Goal: Information Seeking & Learning: Learn about a topic

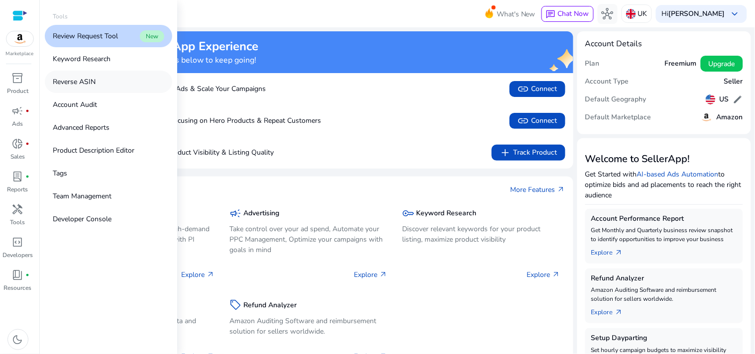
click at [100, 77] on link "Reverse ASIN" at bounding box center [108, 82] width 127 height 22
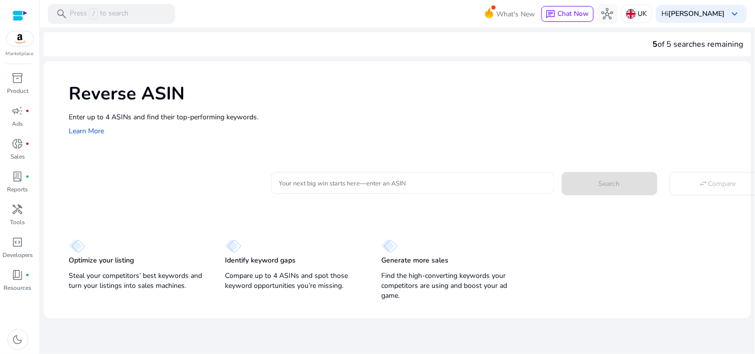
click at [349, 191] on div at bounding box center [412, 183] width 267 height 22
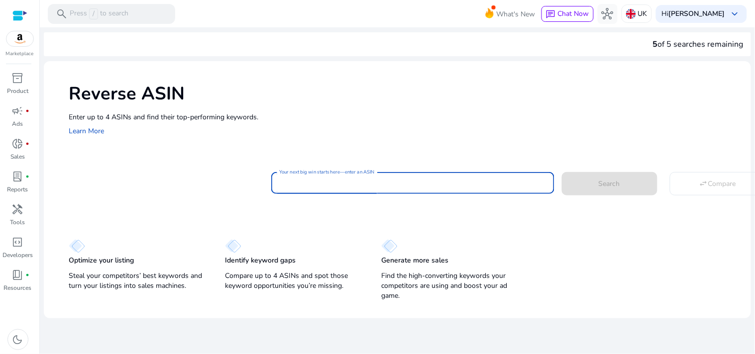
paste input "******"
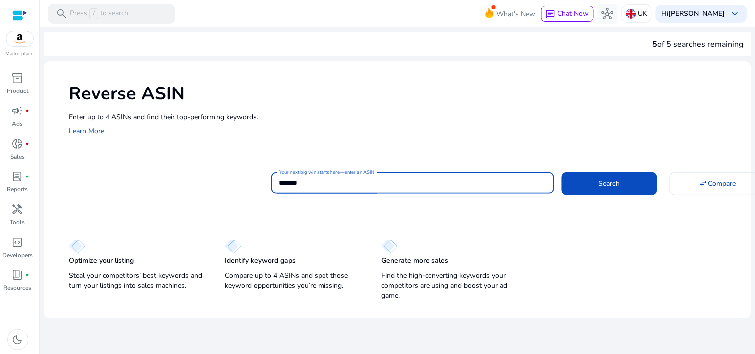
paste input "**********"
type input "**********"
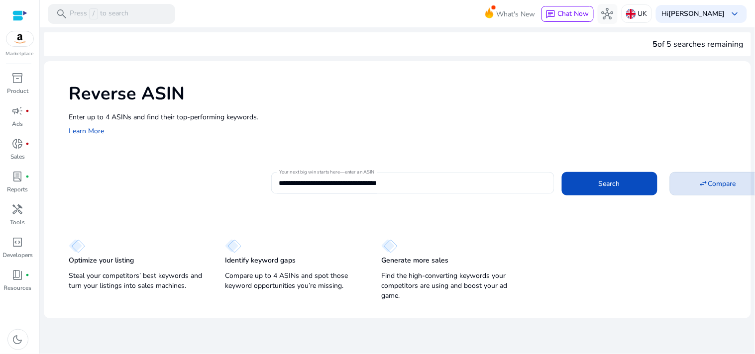
click at [723, 186] on span "Compare" at bounding box center [722, 184] width 28 height 10
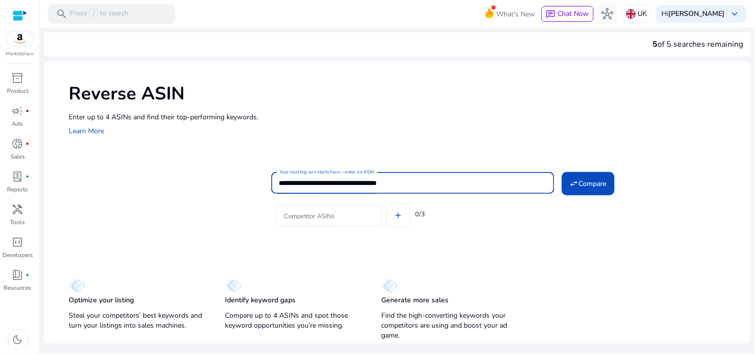
click at [281, 183] on input "**********" at bounding box center [412, 183] width 267 height 11
click at [302, 212] on input "Competitor ASINs" at bounding box center [329, 215] width 90 height 11
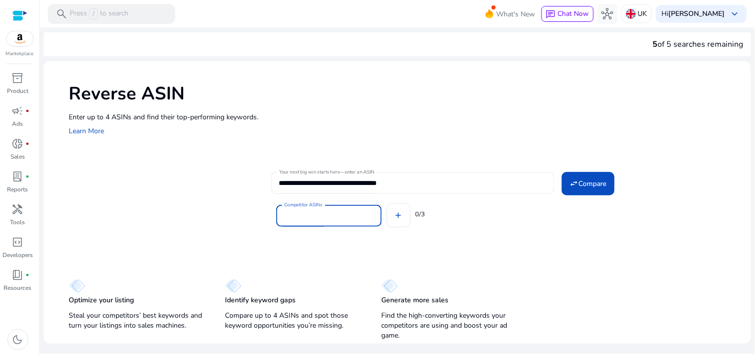
paste input "******"
type input "******"
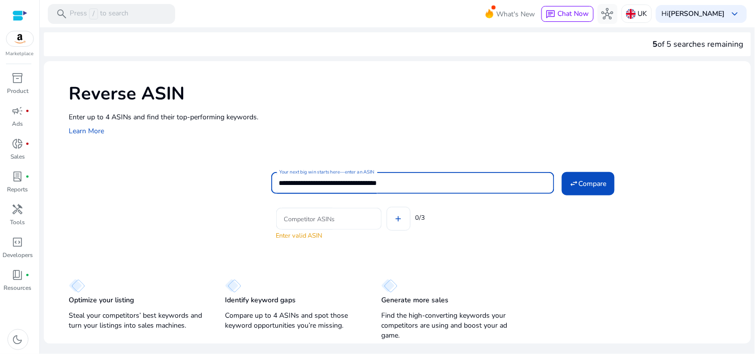
drag, startPoint x: 304, startPoint y: 182, endPoint x: 337, endPoint y: 181, distance: 33.4
click at [337, 181] on input "**********" at bounding box center [412, 183] width 267 height 11
click at [326, 219] on input "Competitor ASINs" at bounding box center [329, 218] width 90 height 11
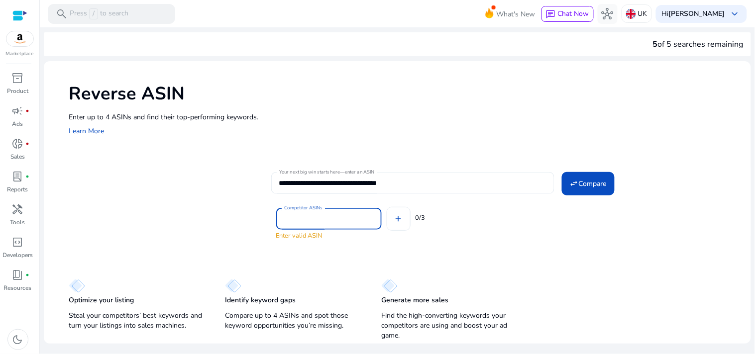
click at [315, 181] on input "**********" at bounding box center [412, 183] width 267 height 11
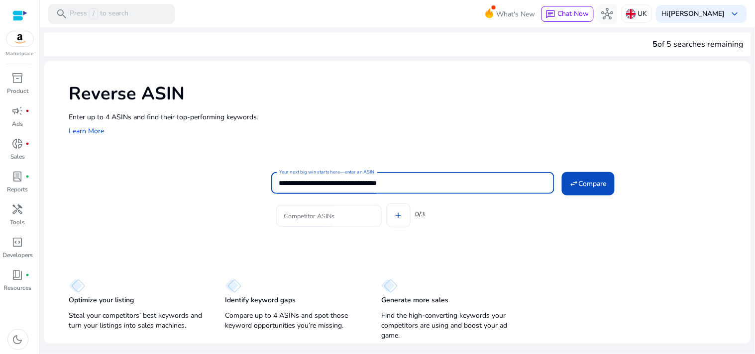
click at [315, 181] on input "**********" at bounding box center [412, 183] width 267 height 11
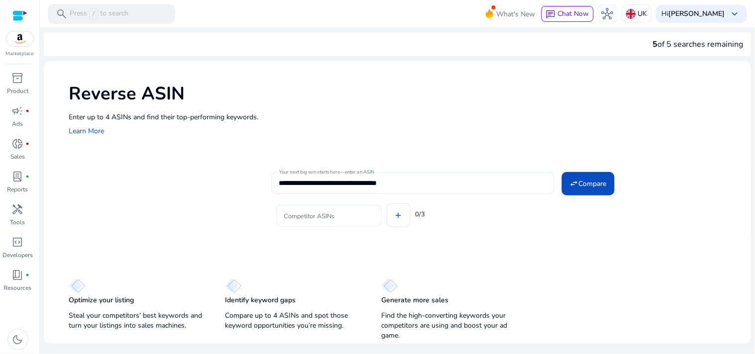
click at [316, 219] on div at bounding box center [329, 216] width 90 height 22
click at [316, 218] on input "Competitor ASINs" at bounding box center [329, 215] width 90 height 11
paste input "**********"
type input "**********"
click at [404, 216] on span at bounding box center [398, 215] width 23 height 24
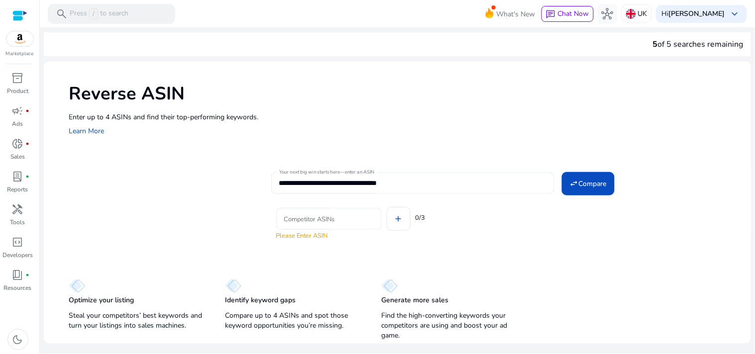
click at [336, 216] on input "Competitor ASINs" at bounding box center [329, 218] width 90 height 11
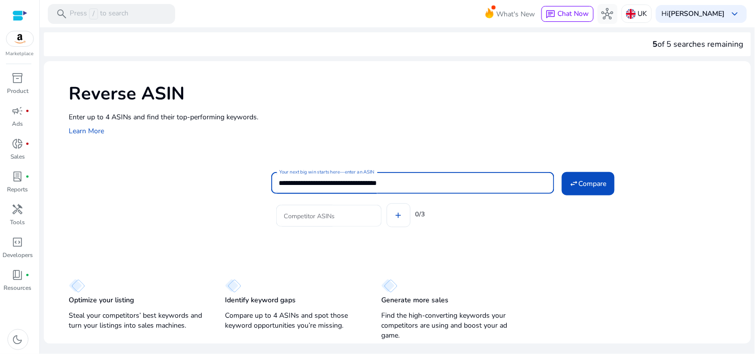
click at [395, 181] on input "**********" at bounding box center [412, 183] width 267 height 11
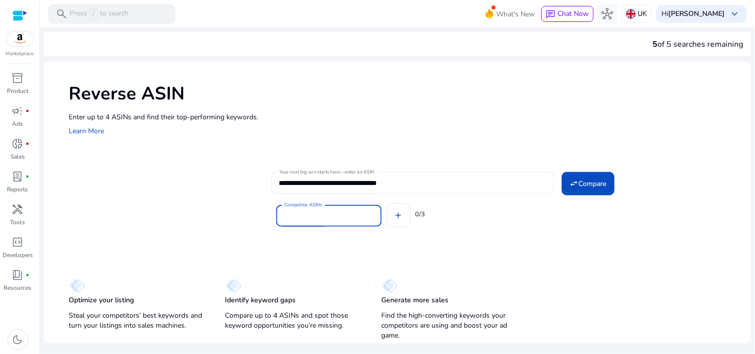
click at [324, 214] on input "Competitor ASINs" at bounding box center [329, 215] width 90 height 11
paste input "**********"
type input "**********"
click at [386, 203] on button "add" at bounding box center [398, 215] width 24 height 24
click at [391, 217] on span at bounding box center [398, 215] width 23 height 24
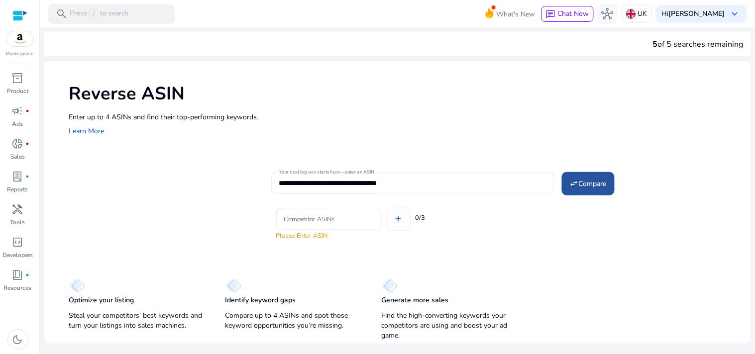
click at [584, 188] on span "Compare" at bounding box center [592, 184] width 28 height 10
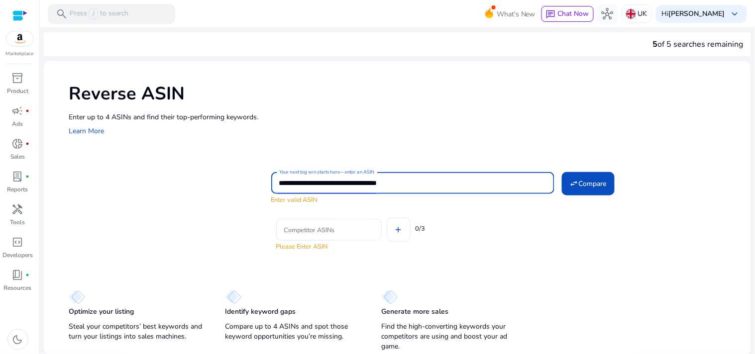
click at [387, 185] on input "**********" at bounding box center [412, 183] width 267 height 11
drag, startPoint x: 282, startPoint y: 181, endPoint x: 486, endPoint y: 186, distance: 205.0
click at [486, 186] on input "**********" at bounding box center [412, 183] width 267 height 11
click at [472, 186] on input "**********" at bounding box center [412, 183] width 267 height 11
click at [345, 182] on input "**********" at bounding box center [412, 183] width 267 height 11
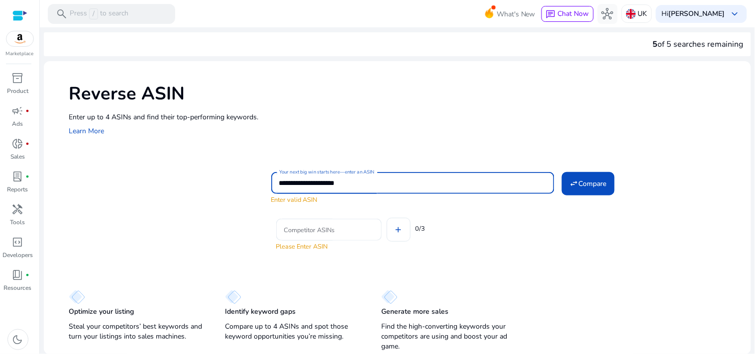
click at [345, 182] on input "**********" at bounding box center [412, 183] width 267 height 11
type input "**********"
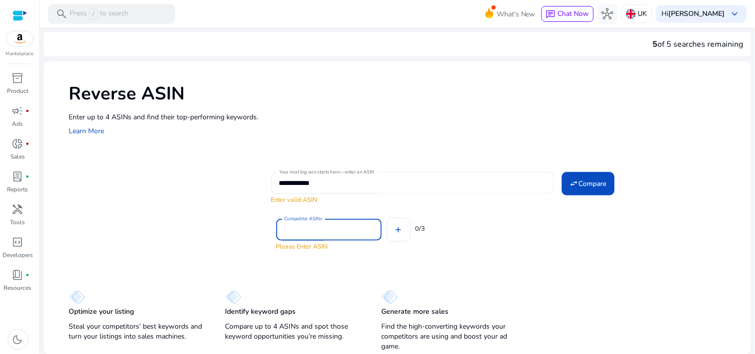
click at [346, 232] on input "Competitor ASINs" at bounding box center [329, 229] width 90 height 11
paste input "**********"
type input "**********"
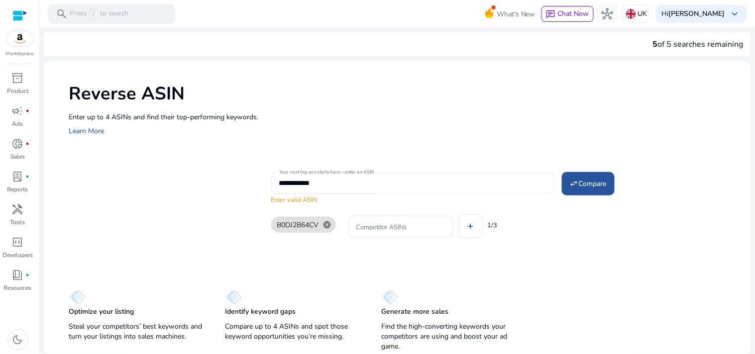
click at [597, 180] on span "Compare" at bounding box center [592, 184] width 28 height 10
type input "**********"
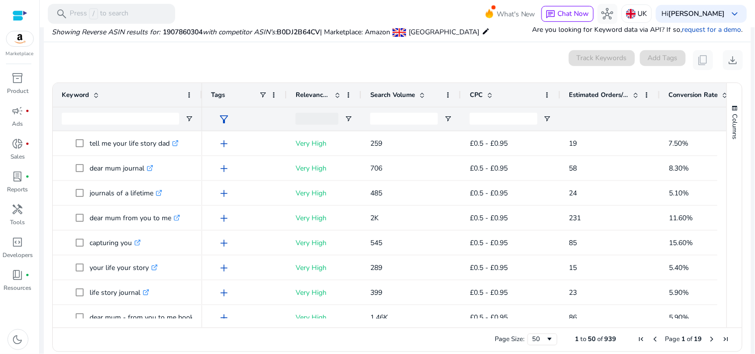
scroll to position [146, 0]
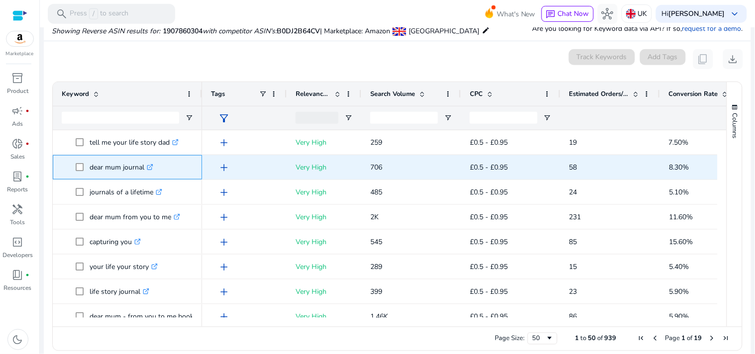
click at [150, 167] on icon ".st0{fill:#2c8af8}" at bounding box center [150, 167] width 6 height 6
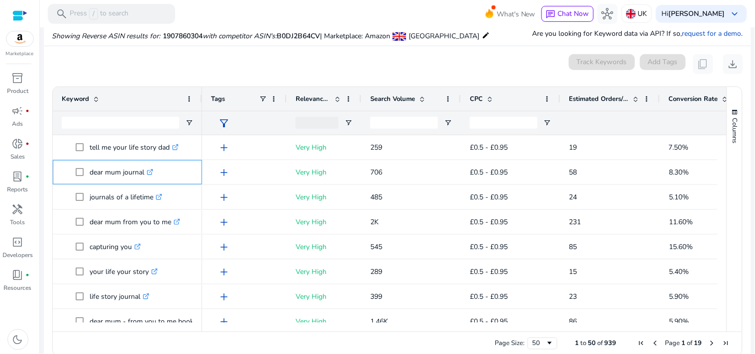
scroll to position [156, 0]
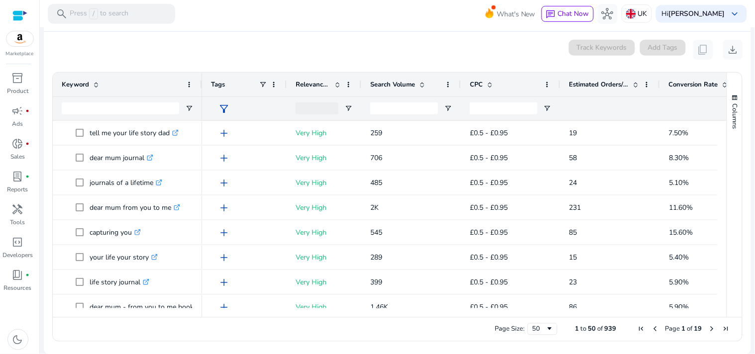
drag, startPoint x: 724, startPoint y: 143, endPoint x: 724, endPoint y: 165, distance: 21.4
click at [727, 165] on div "Columns" at bounding box center [734, 195] width 15 height 245
drag, startPoint x: 718, startPoint y: 140, endPoint x: 722, endPoint y: 173, distance: 33.6
click at [722, 173] on div "Keyword Tags Relevance Score CPC" at bounding box center [397, 195] width 689 height 245
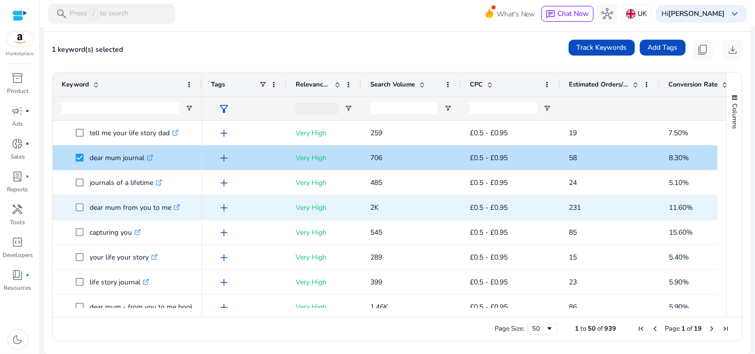
click at [177, 208] on icon ".st0{fill:#2c8af8}" at bounding box center [177, 207] width 6 height 6
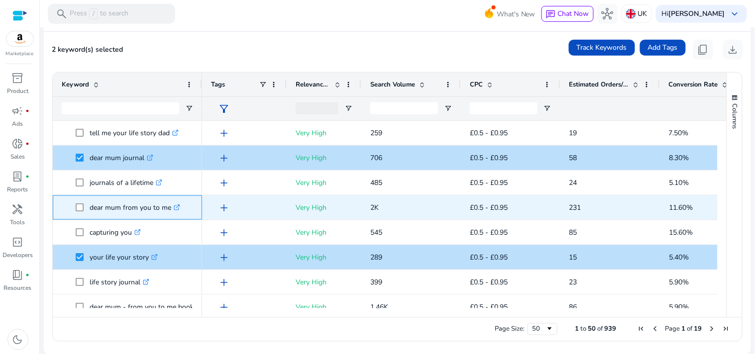
click at [175, 206] on icon ".st0{fill:#2c8af8}" at bounding box center [177, 207] width 6 height 6
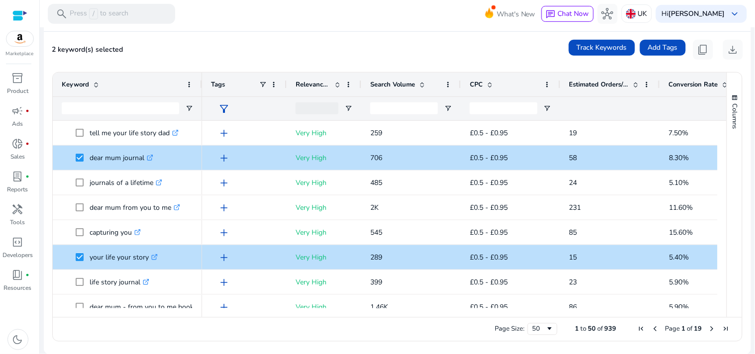
click at [727, 144] on div "Columns" at bounding box center [734, 195] width 15 height 245
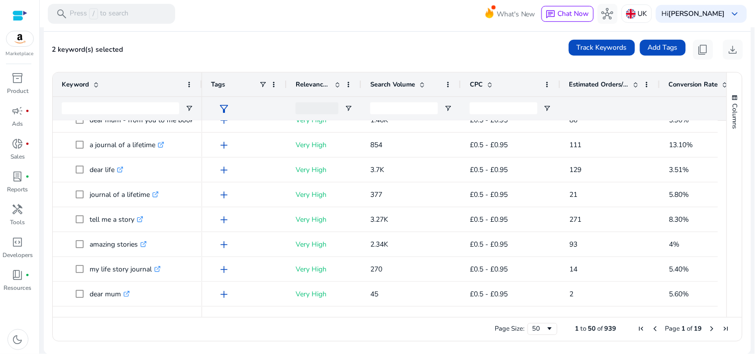
scroll to position [194, 0]
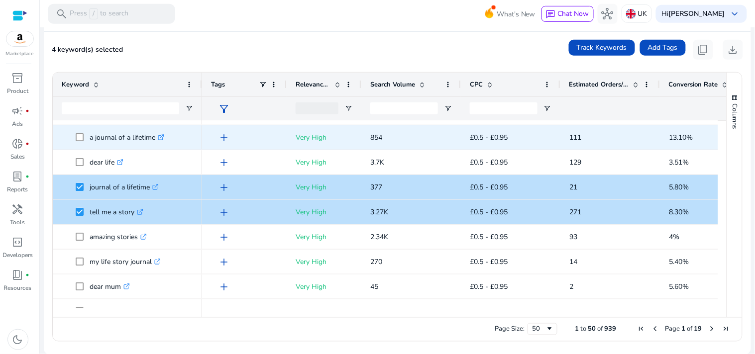
click at [163, 139] on icon at bounding box center [160, 137] width 5 height 5
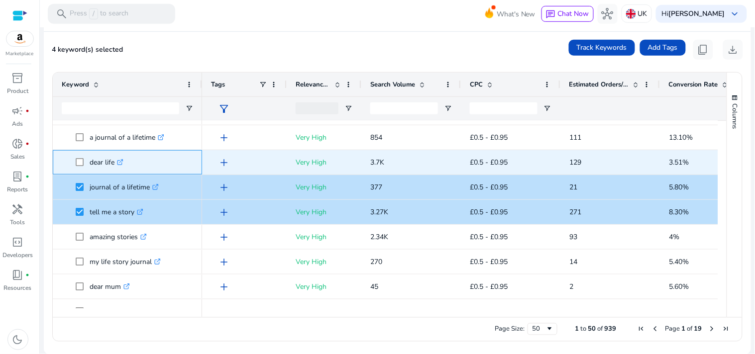
click at [122, 162] on icon ".st0{fill:#2c8af8}" at bounding box center [120, 162] width 6 height 6
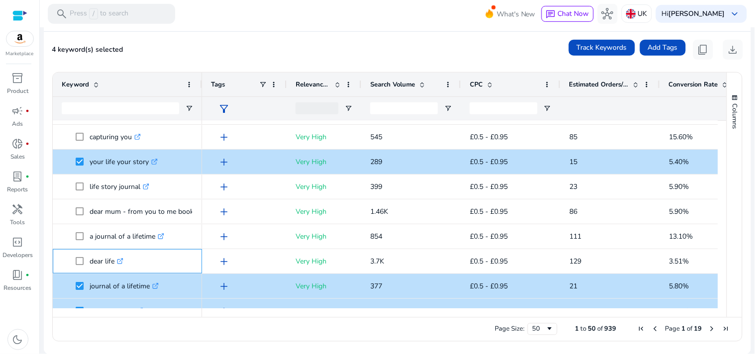
scroll to position [81, 0]
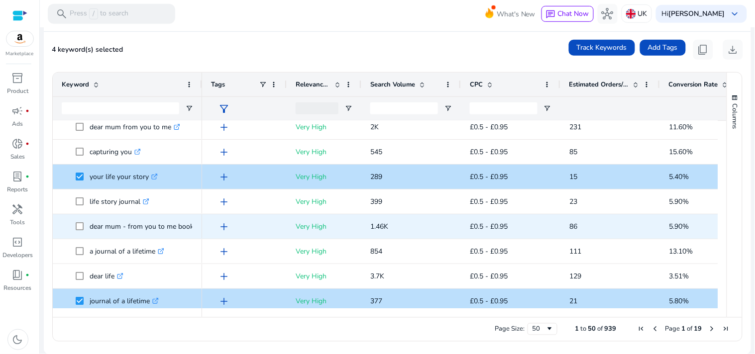
click at [180, 225] on p "dear mum - from you to me book .st0{fill:#2c8af8}" at bounding box center [146, 226] width 113 height 20
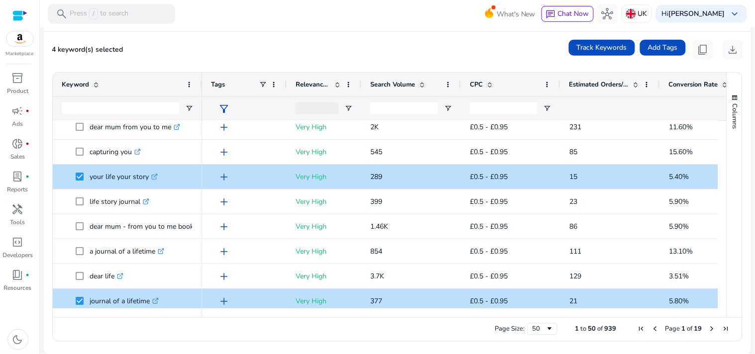
click at [199, 76] on div at bounding box center [201, 85] width 4 height 24
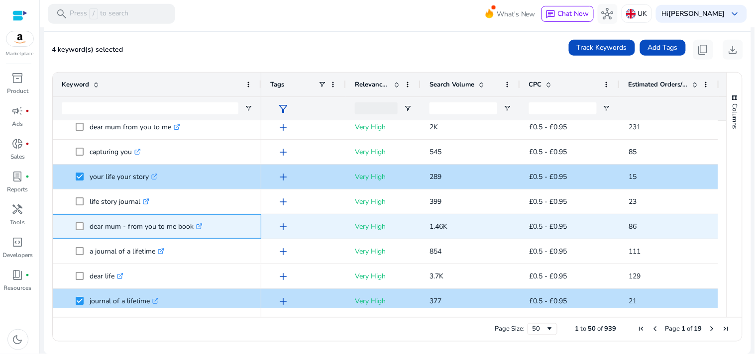
click at [194, 222] on link ".st0{fill:#2c8af8}" at bounding box center [197, 226] width 9 height 9
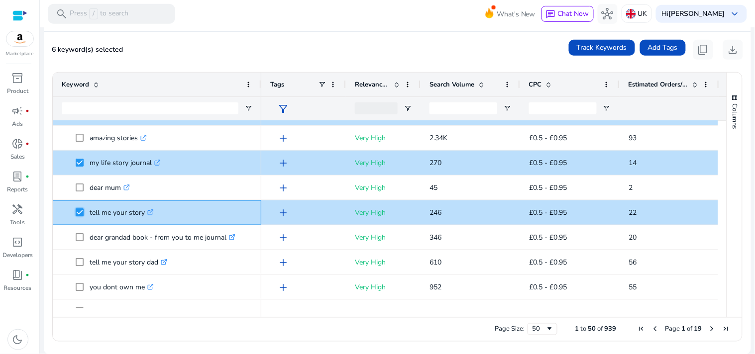
scroll to position [296, 0]
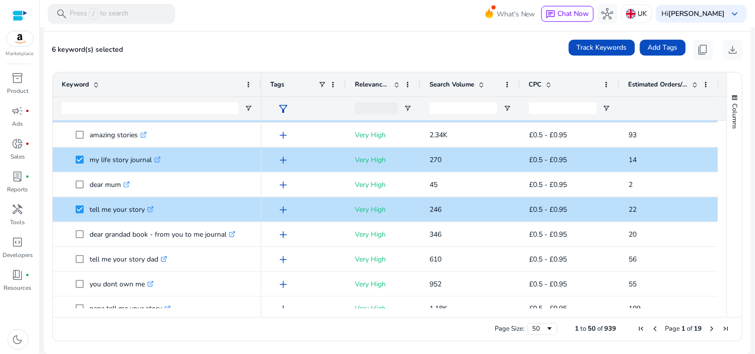
click at [260, 85] on div at bounding box center [261, 85] width 4 height 24
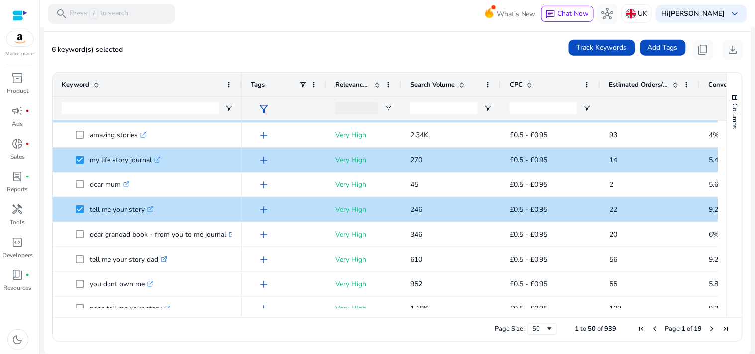
drag, startPoint x: 260, startPoint y: 85, endPoint x: 238, endPoint y: 86, distance: 22.4
click at [239, 86] on div at bounding box center [241, 85] width 4 height 24
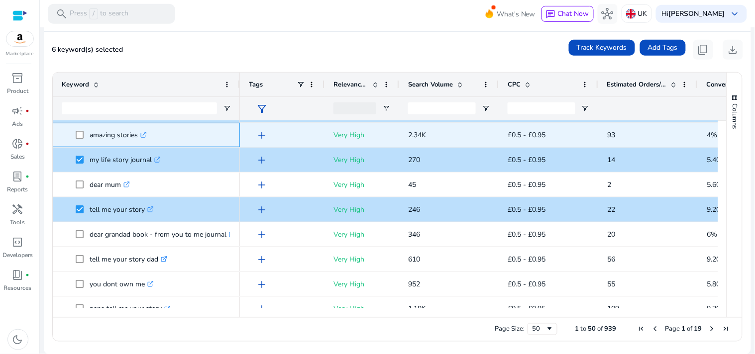
click at [142, 135] on icon ".st0{fill:#2c8af8}" at bounding box center [143, 135] width 6 height 6
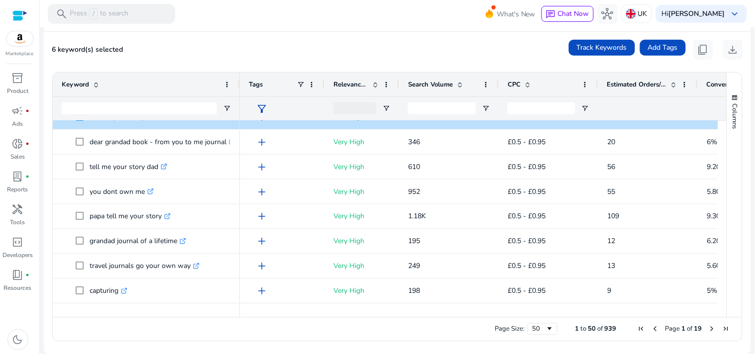
scroll to position [0, 0]
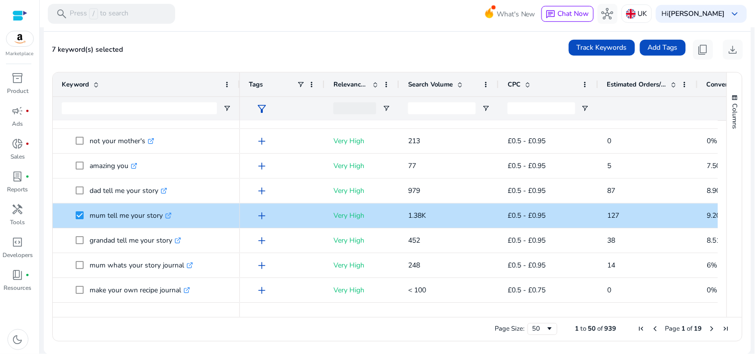
drag, startPoint x: 722, startPoint y: 229, endPoint x: 723, endPoint y: 237, distance: 8.5
click at [726, 237] on div "Columns Keyword Column Labels Drag here to set column labels" at bounding box center [733, 195] width 15 height 245
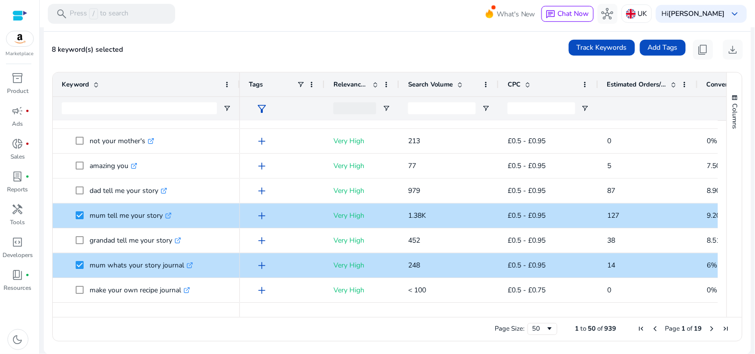
drag, startPoint x: 722, startPoint y: 229, endPoint x: 722, endPoint y: 239, distance: 10.4
click at [726, 239] on div "Columns Keyword Column Labels Drag here to set column labels" at bounding box center [733, 195] width 15 height 245
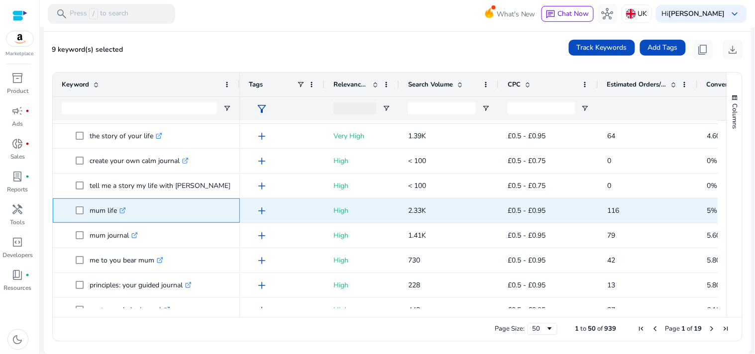
click at [125, 207] on icon ".st0{fill:#2c8af8}" at bounding box center [122, 210] width 6 height 6
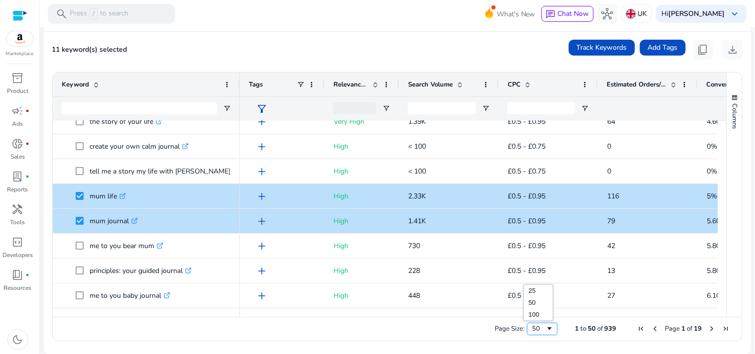
click at [548, 330] on span "Page Size" at bounding box center [550, 329] width 8 height 8
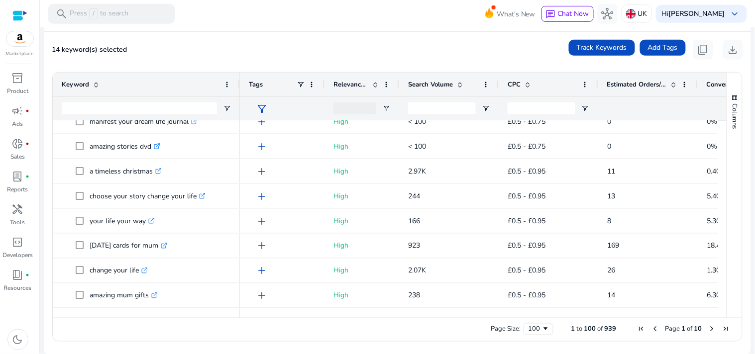
drag, startPoint x: 723, startPoint y: 301, endPoint x: 719, endPoint y: 329, distance: 28.6
click at [723, 327] on div "Drag here to set row groups Drag here to set column labels Keyword Tags 21" at bounding box center [397, 207] width 690 height 270
click at [709, 331] on span "Next Page" at bounding box center [712, 329] width 8 height 8
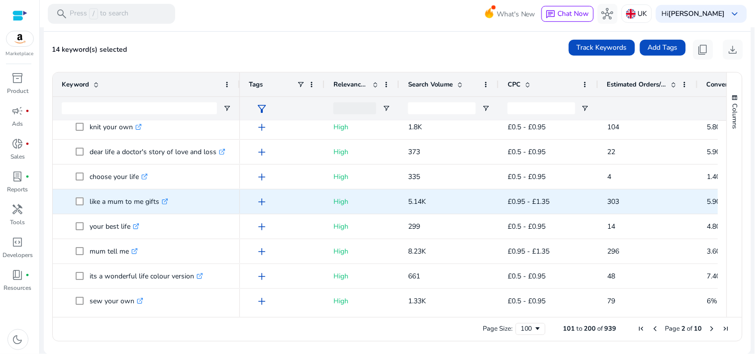
click at [166, 199] on icon ".st0{fill:#2c8af8}" at bounding box center [165, 201] width 6 height 6
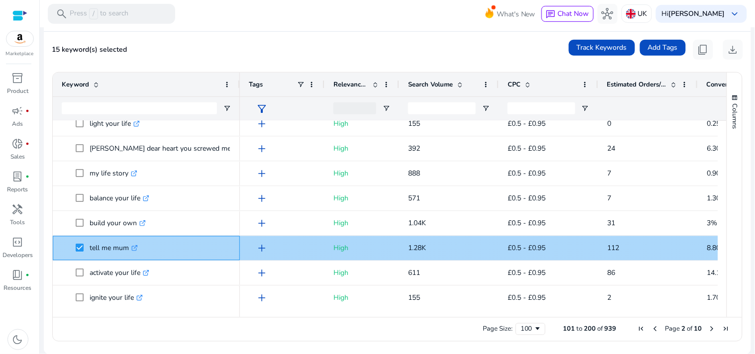
click at [131, 246] on link ".st0{fill:#2c8af8}" at bounding box center [133, 248] width 9 height 9
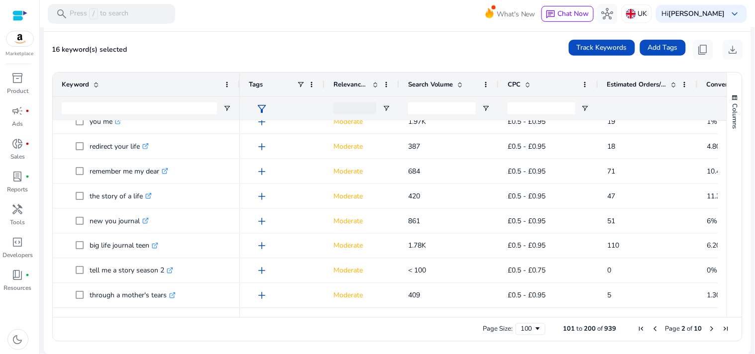
click at [708, 330] on span "Next Page" at bounding box center [712, 329] width 8 height 8
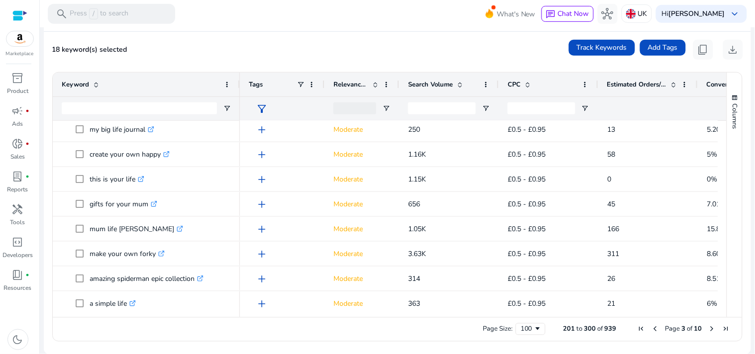
click at [734, 219] on div "Columns" at bounding box center [734, 195] width 15 height 245
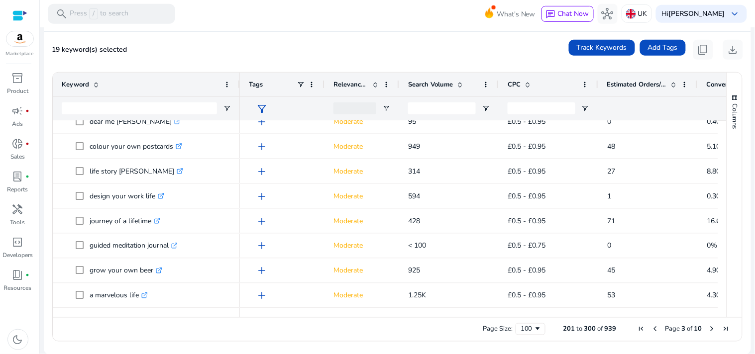
click at [708, 331] on span "Next Page" at bounding box center [712, 329] width 8 height 8
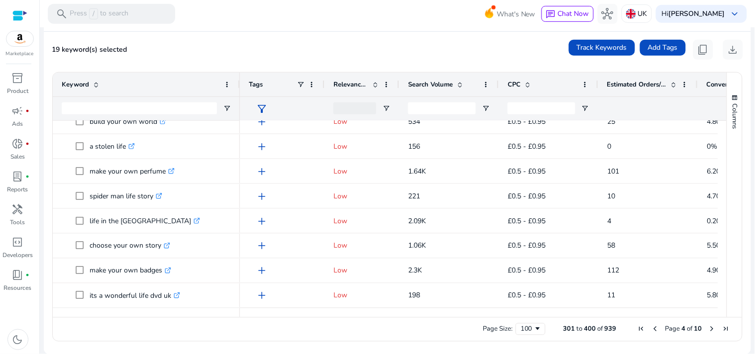
click at [708, 327] on span "Next Page" at bounding box center [712, 329] width 8 height 8
click at [708, 326] on span "Next Page" at bounding box center [712, 329] width 8 height 8
click at [708, 329] on span "Next Page" at bounding box center [712, 329] width 8 height 8
click at [708, 326] on span "Next Page" at bounding box center [712, 329] width 8 height 8
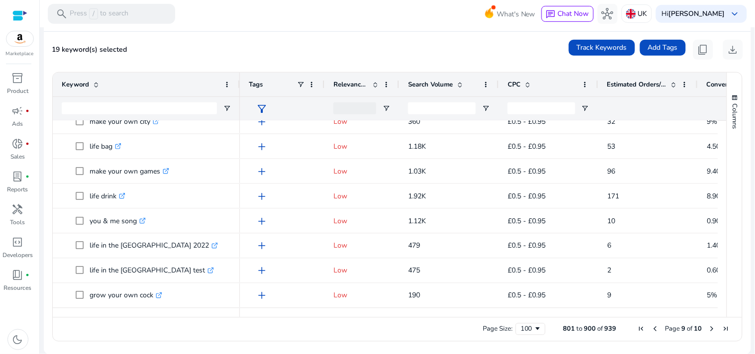
click at [719, 313] on div "Keyword Tags Relevance Score CPC" at bounding box center [397, 195] width 689 height 245
click at [710, 327] on span "Next Page" at bounding box center [712, 329] width 8 height 8
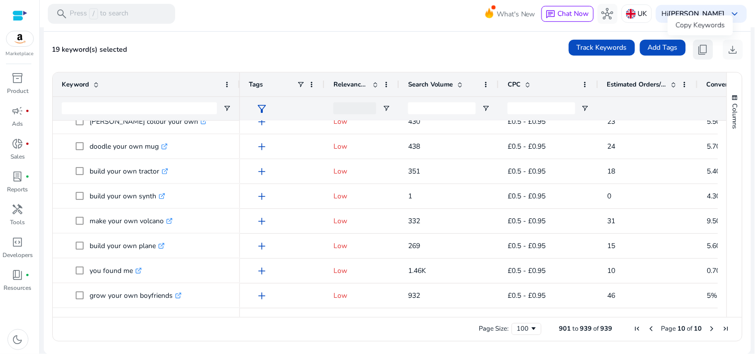
click at [700, 55] on span "content_copy" at bounding box center [703, 50] width 12 height 12
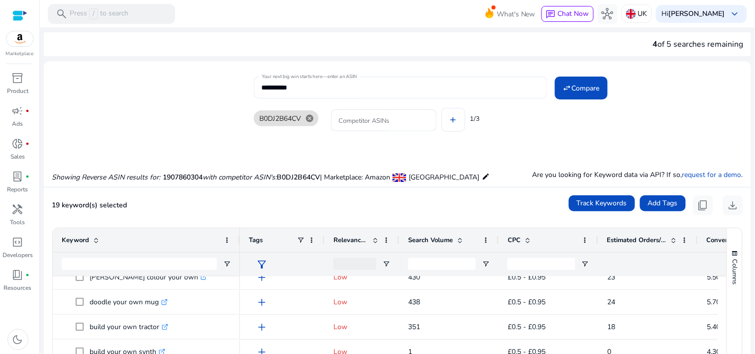
click at [367, 87] on input "**********" at bounding box center [401, 87] width 278 height 11
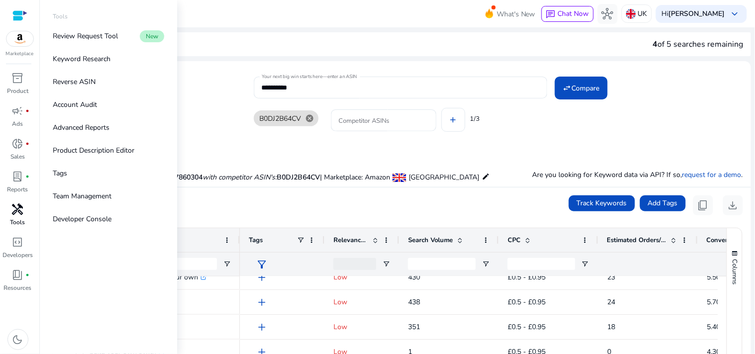
click at [20, 212] on span "handyman" at bounding box center [18, 209] width 12 height 12
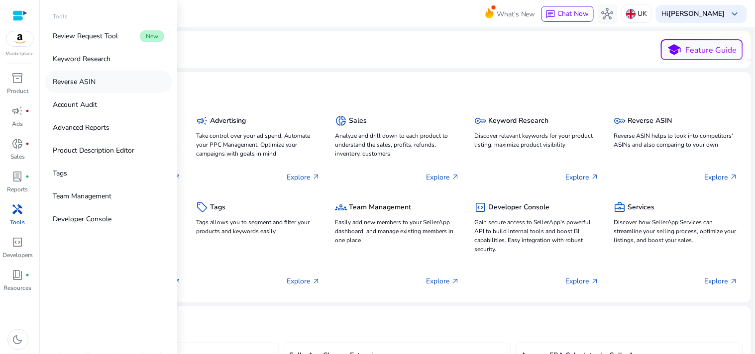
click at [115, 82] on link "Reverse ASIN" at bounding box center [108, 82] width 127 height 22
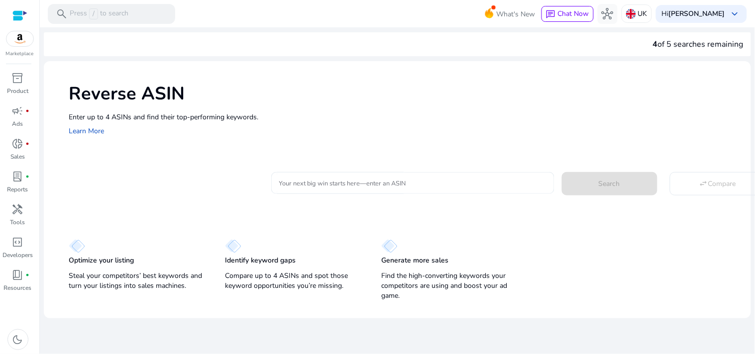
click at [351, 183] on input "Your next big win starts here—enter an ASIN" at bounding box center [412, 183] width 267 height 11
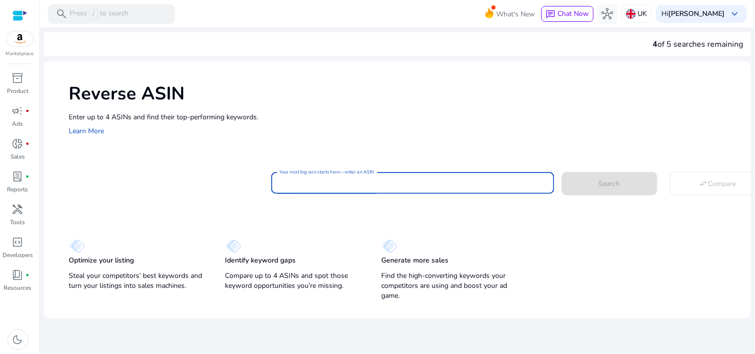
paste input "**********"
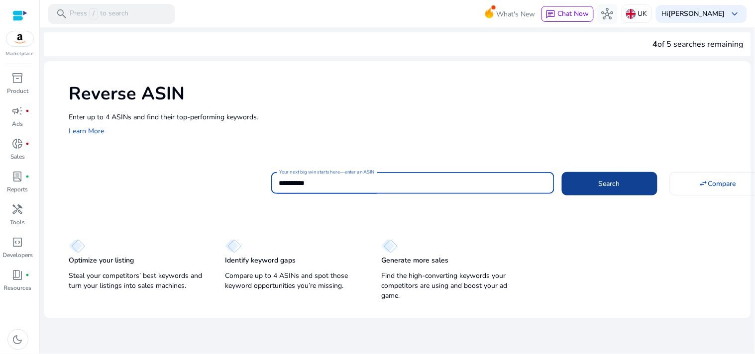
type input "**********"
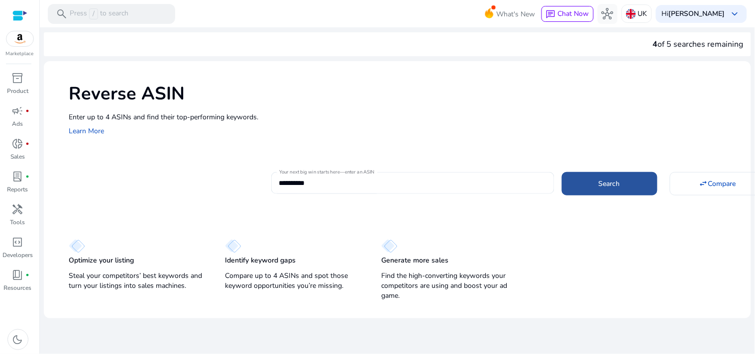
click at [603, 187] on span "Search" at bounding box center [608, 184] width 21 height 10
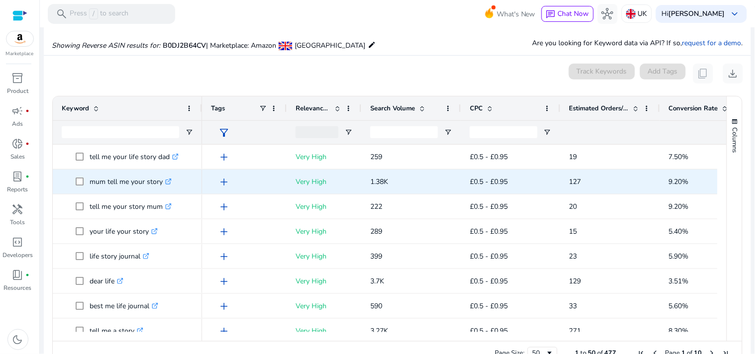
scroll to position [106, 0]
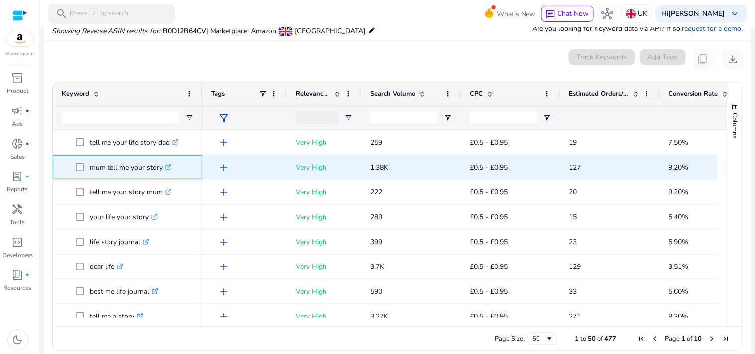
click at [170, 167] on icon ".st0{fill:#2c8af8}" at bounding box center [168, 167] width 6 height 6
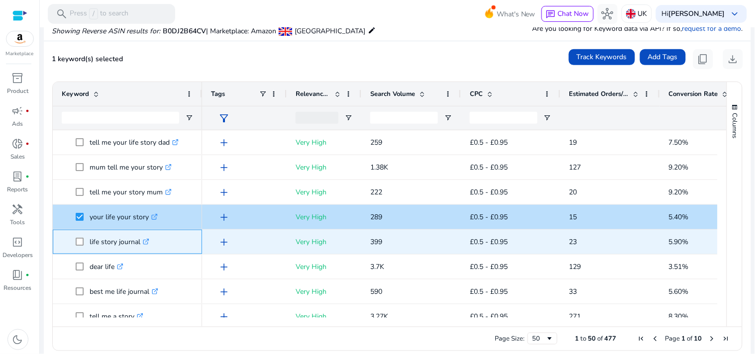
click at [74, 240] on span "life story journal .st0{fill:#2c8af8}" at bounding box center [127, 242] width 131 height 20
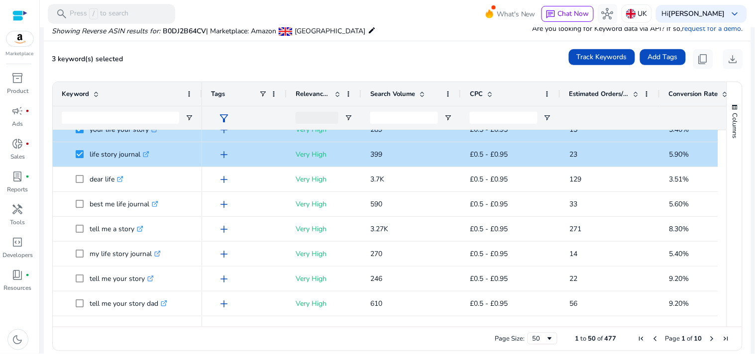
scroll to position [98, 0]
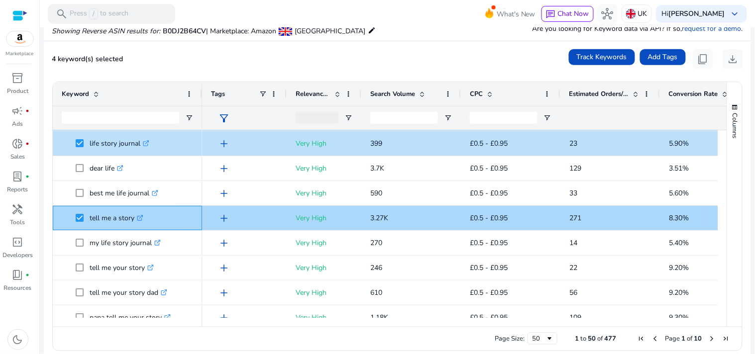
click at [140, 216] on icon ".st0{fill:#2c8af8}" at bounding box center [140, 218] width 6 height 6
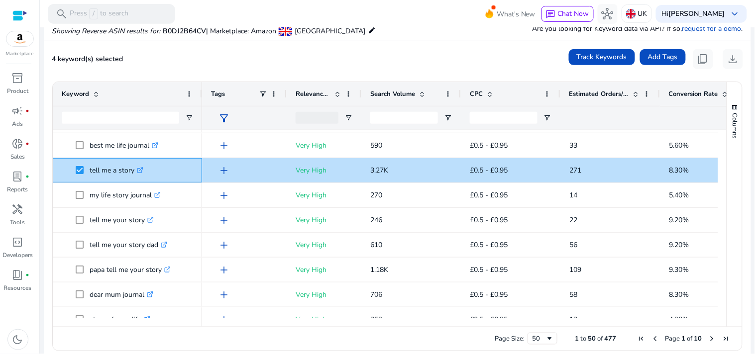
scroll to position [0, 0]
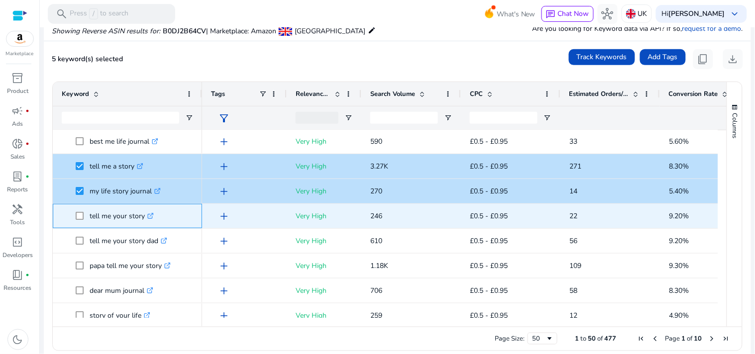
click at [154, 213] on icon at bounding box center [152, 214] width 2 height 2
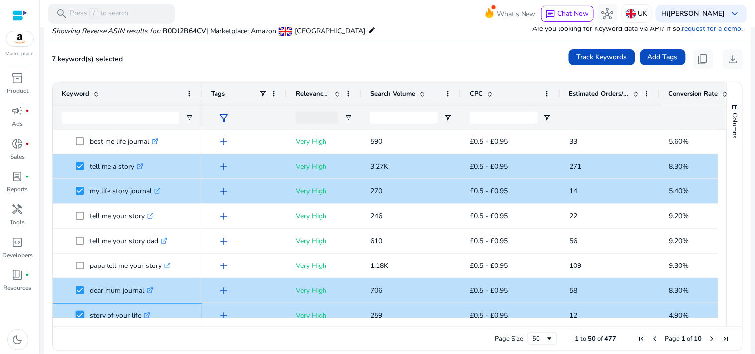
scroll to position [180, 0]
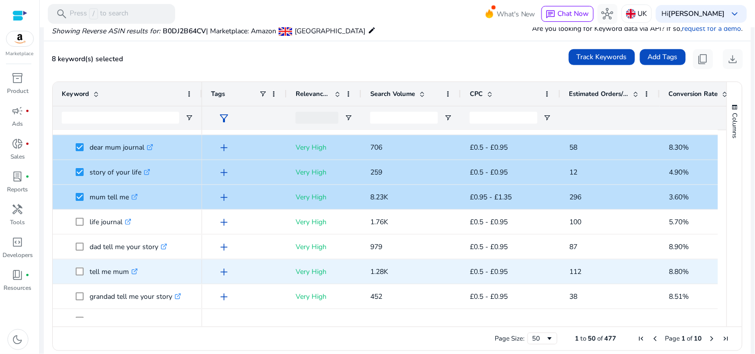
click at [84, 270] on span at bounding box center [83, 272] width 14 height 20
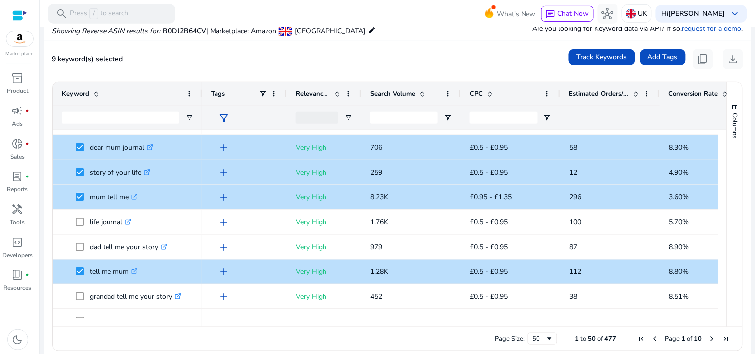
drag, startPoint x: 723, startPoint y: 195, endPoint x: 725, endPoint y: 215, distance: 20.5
click at [727, 215] on div "Columns" at bounding box center [734, 204] width 15 height 245
drag, startPoint x: 722, startPoint y: 196, endPoint x: 717, endPoint y: 197, distance: 5.0
click at [722, 204] on div "Keyword Tags Relevance Score CPC" at bounding box center [397, 204] width 689 height 245
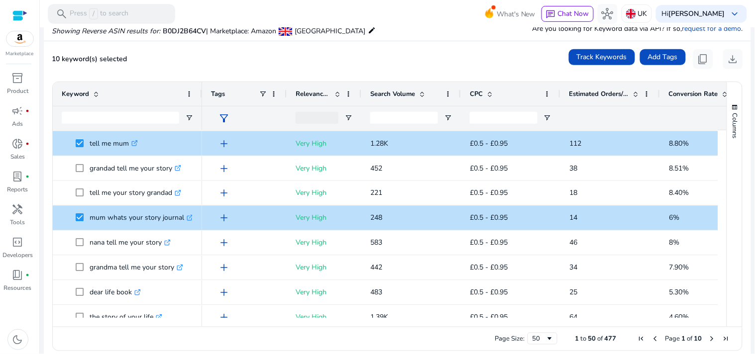
drag, startPoint x: 718, startPoint y: 207, endPoint x: 718, endPoint y: 221, distance: 13.9
click at [718, 221] on div at bounding box center [721, 331] width 9 height 1244
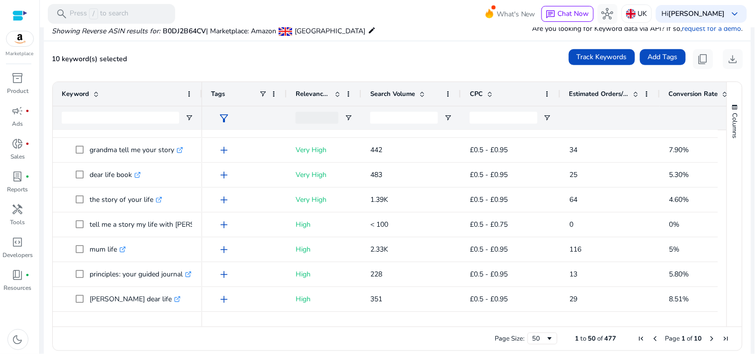
scroll to position [546, 0]
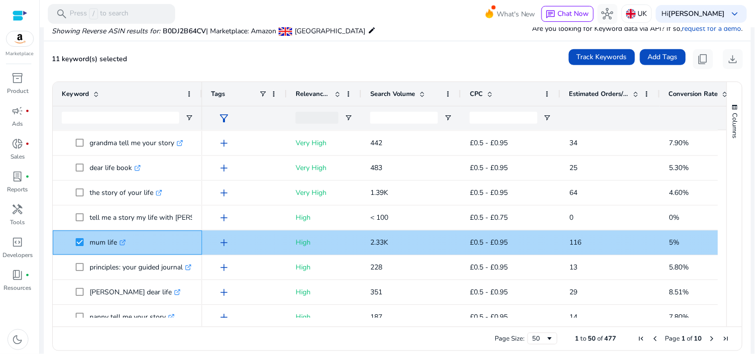
click at [122, 240] on icon ".st0{fill:#2c8af8}" at bounding box center [122, 243] width 6 height 6
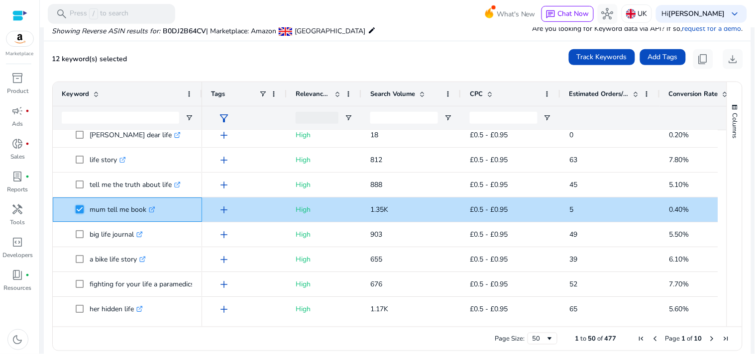
scroll to position [862, 0]
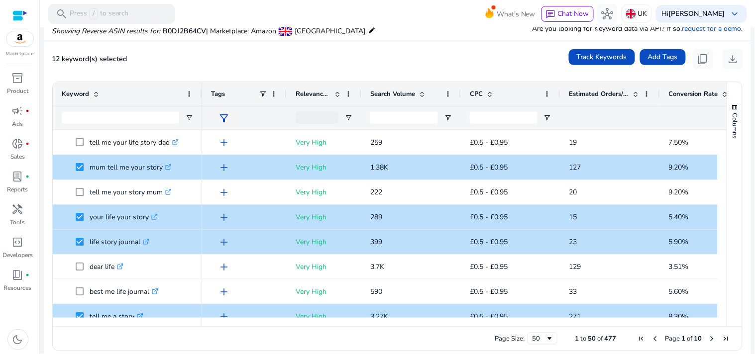
click at [579, 96] on span "Estimated Orders/Month" at bounding box center [599, 94] width 60 height 9
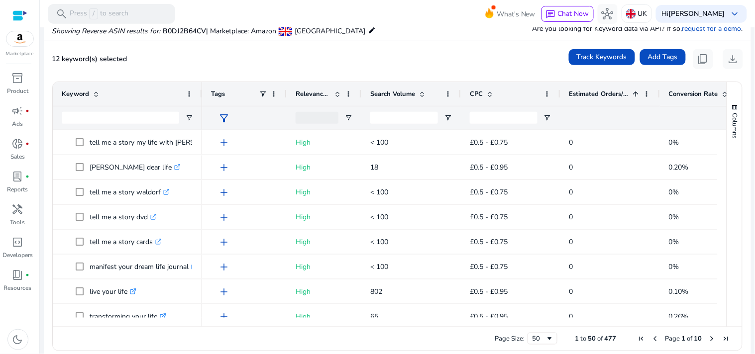
click at [579, 96] on span "Estimated Orders/Month" at bounding box center [599, 94] width 60 height 9
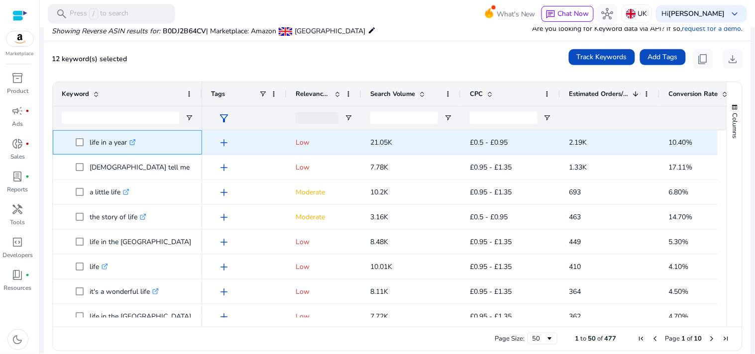
click at [136, 145] on icon ".st0{fill:#2c8af8}" at bounding box center [132, 142] width 6 height 6
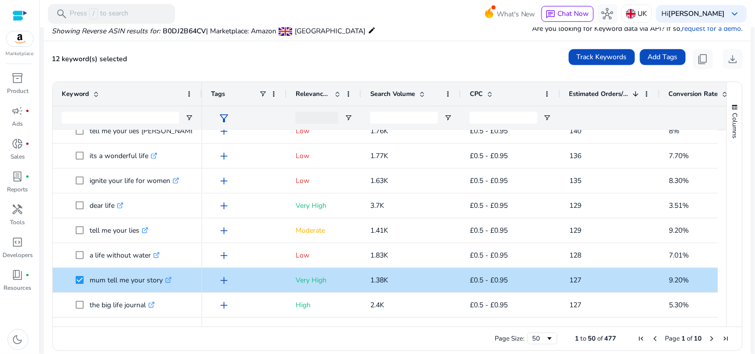
click at [708, 338] on span "Next Page" at bounding box center [712, 339] width 8 height 8
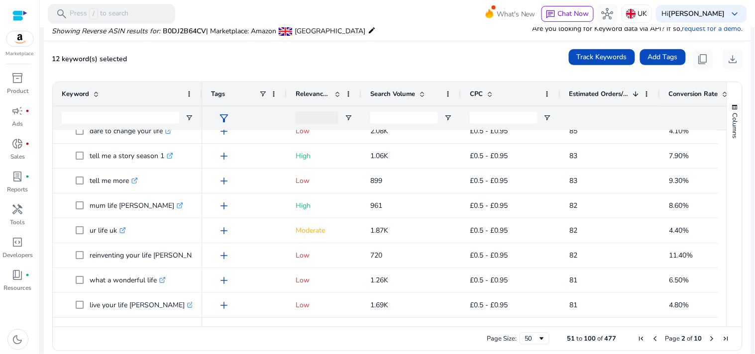
click at [710, 337] on span "Next Page" at bounding box center [712, 339] width 8 height 8
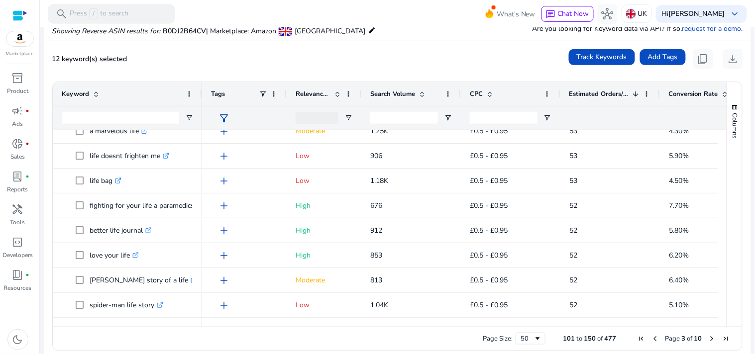
click at [708, 338] on span "Next Page" at bounding box center [712, 339] width 8 height 8
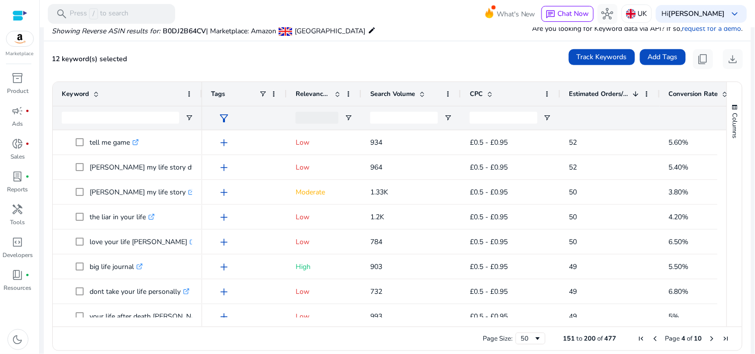
drag, startPoint x: 717, startPoint y: 143, endPoint x: 720, endPoint y: 163, distance: 20.5
click at [720, 163] on div at bounding box center [721, 224] width 9 height 188
drag, startPoint x: 717, startPoint y: 148, endPoint x: 719, endPoint y: 154, distance: 6.3
click at [719, 154] on div at bounding box center [721, 224] width 9 height 188
drag, startPoint x: 722, startPoint y: 153, endPoint x: 721, endPoint y: 161, distance: 8.5
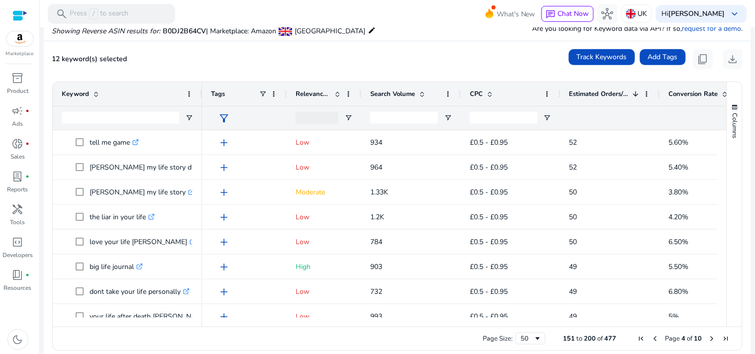
click at [721, 161] on div "Keyword Tags Relevance Score CPC" at bounding box center [397, 204] width 689 height 245
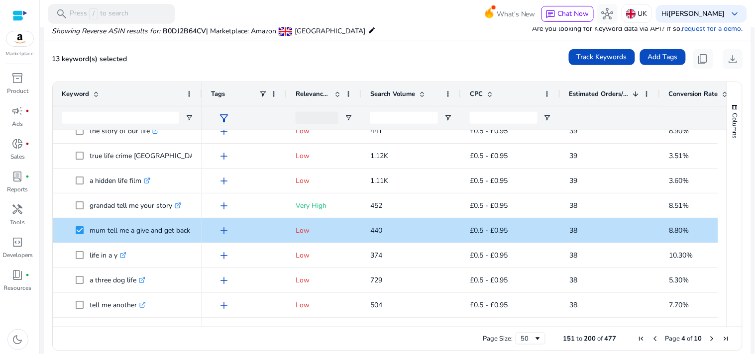
click at [709, 336] on span "Next Page" at bounding box center [712, 339] width 8 height 8
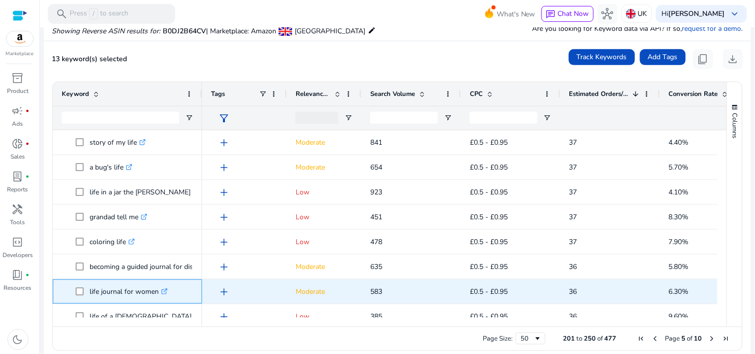
click at [168, 291] on icon ".st0{fill:#2c8af8}" at bounding box center [164, 291] width 6 height 6
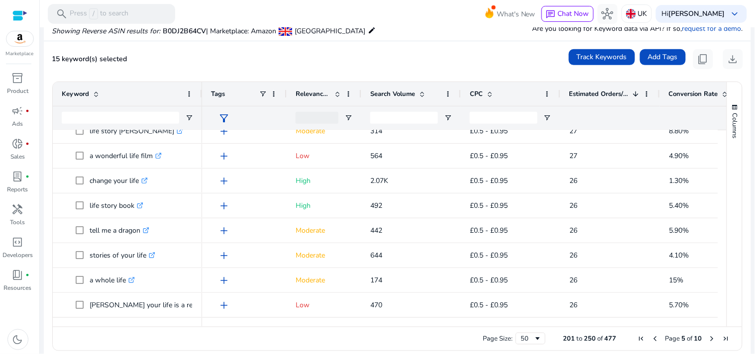
click at [708, 336] on span "Next Page" at bounding box center [712, 339] width 8 height 8
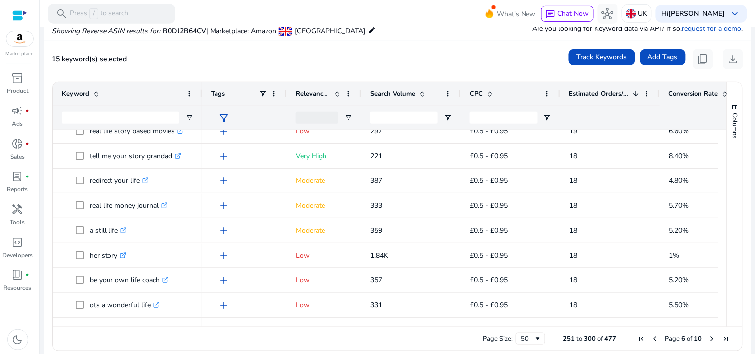
click at [710, 340] on span "Next Page" at bounding box center [712, 339] width 8 height 8
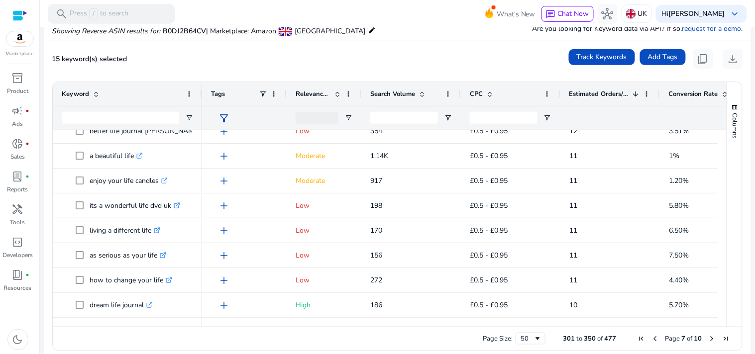
click at [708, 339] on span "Next Page" at bounding box center [712, 339] width 8 height 8
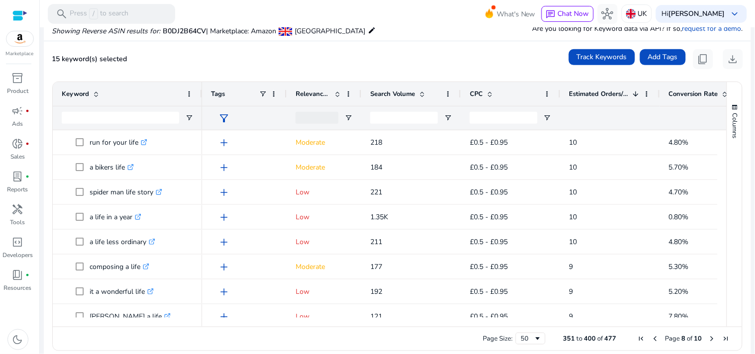
drag, startPoint x: 723, startPoint y: 146, endPoint x: 723, endPoint y: 174, distance: 28.4
click at [727, 174] on div "Columns" at bounding box center [734, 204] width 15 height 245
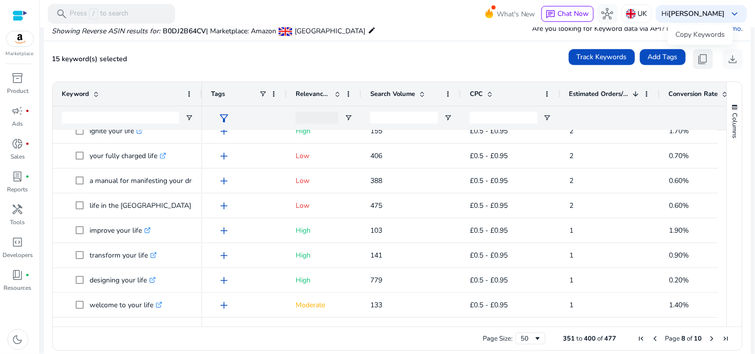
click at [700, 66] on button "content_copy" at bounding box center [703, 59] width 20 height 20
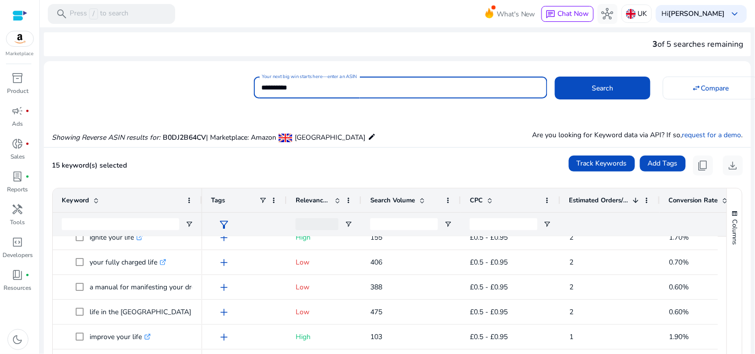
click at [336, 91] on input "**********" at bounding box center [401, 87] width 278 height 11
type input "**********"
click at [555, 77] on button "Search" at bounding box center [603, 88] width 96 height 23
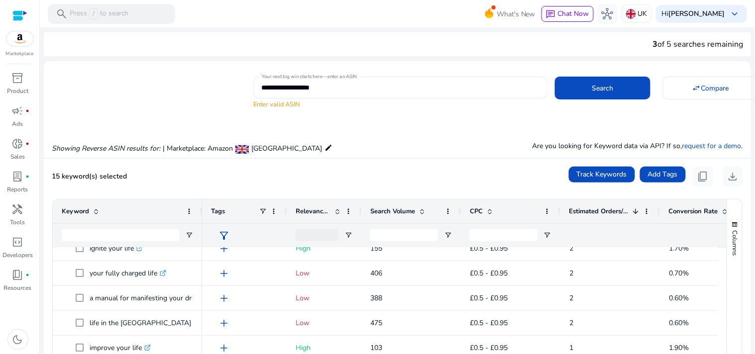
click at [332, 92] on div "**********" at bounding box center [401, 88] width 278 height 22
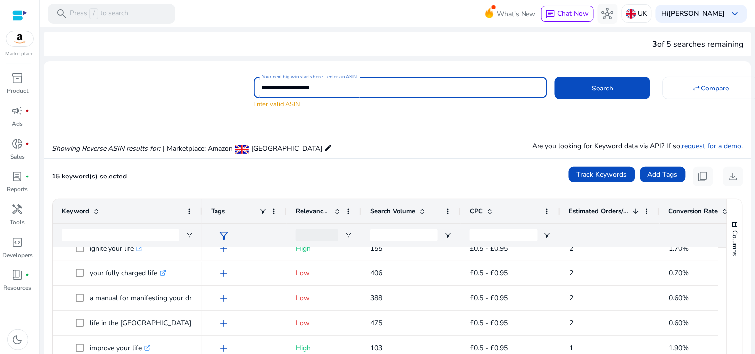
click at [332, 92] on input "**********" at bounding box center [401, 87] width 278 height 11
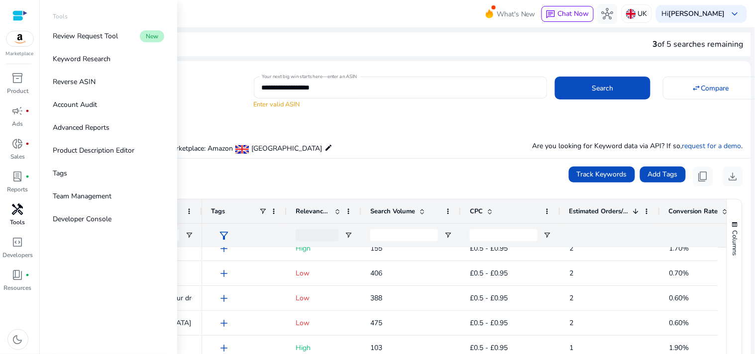
click at [18, 207] on span "handyman" at bounding box center [18, 209] width 12 height 12
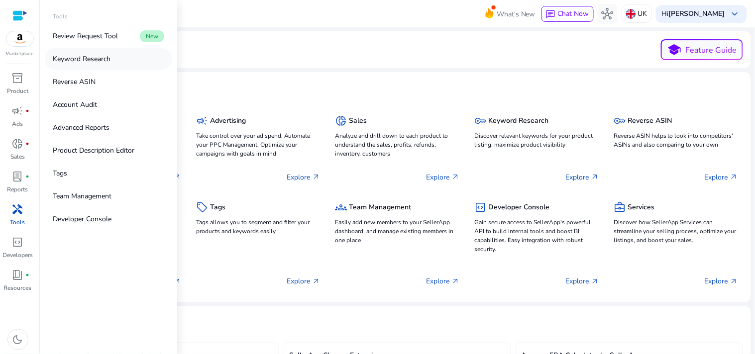
click at [102, 54] on p "Keyword Research" at bounding box center [82, 59] width 58 height 10
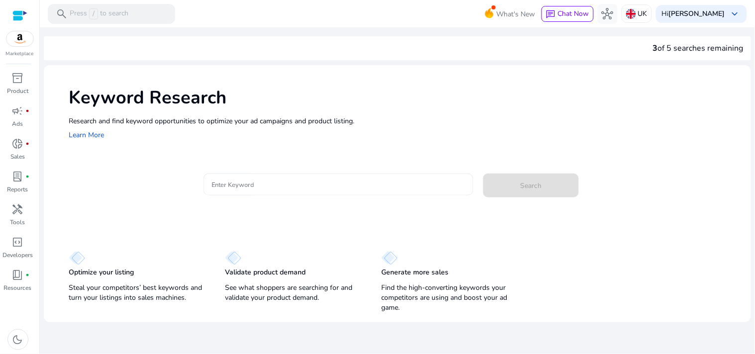
click at [322, 192] on div at bounding box center [338, 185] width 254 height 22
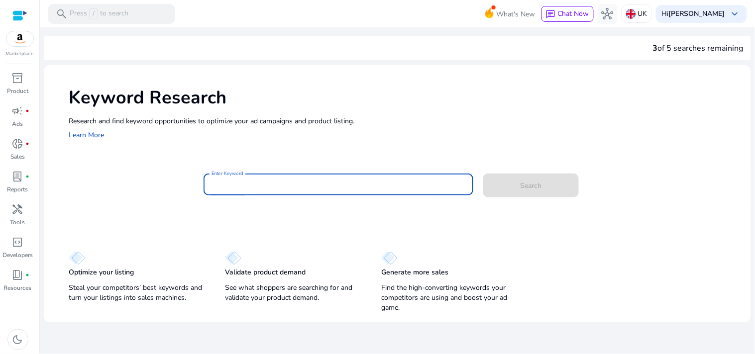
paste input "**********"
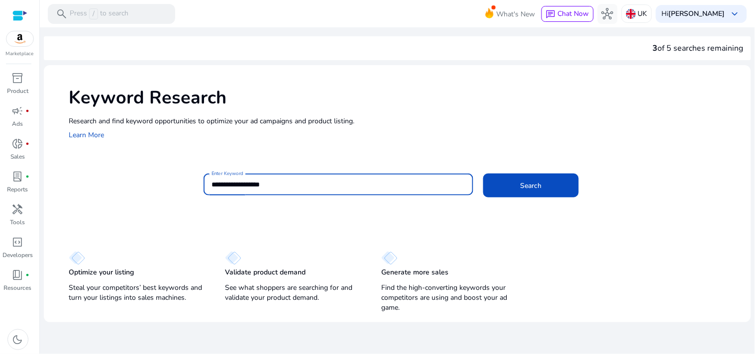
type input "**********"
click at [483, 174] on button "Search" at bounding box center [531, 186] width 96 height 24
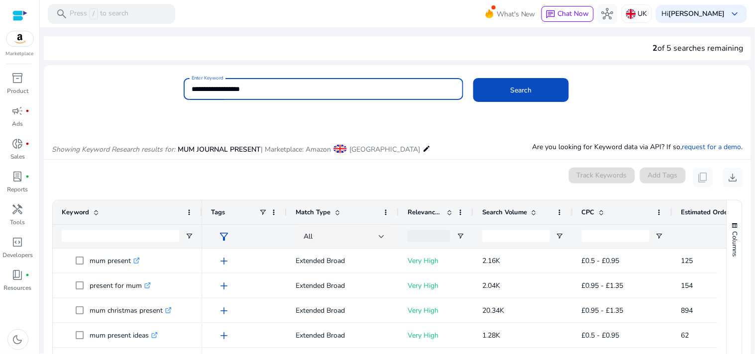
scroll to position [118, 0]
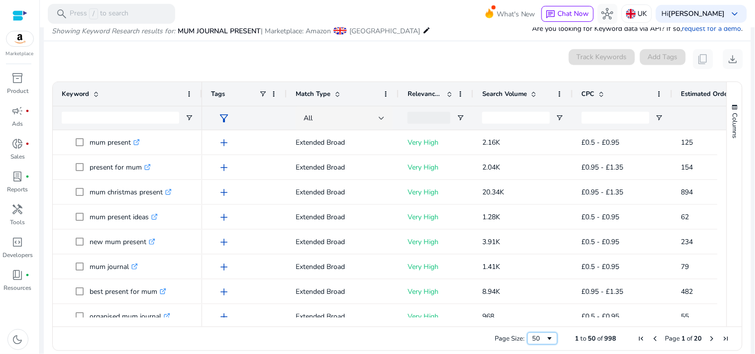
click at [546, 339] on span "Page Size" at bounding box center [550, 339] width 8 height 8
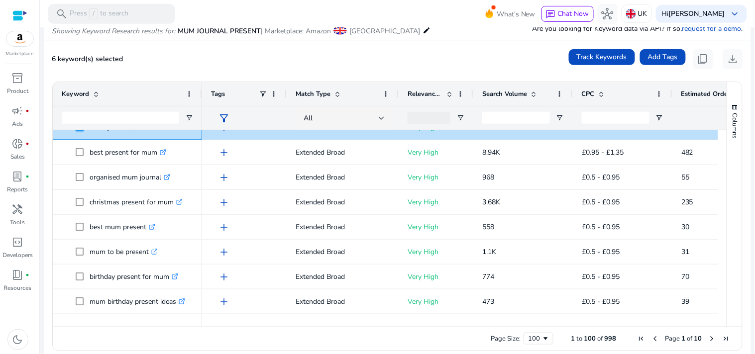
scroll to position [161, 0]
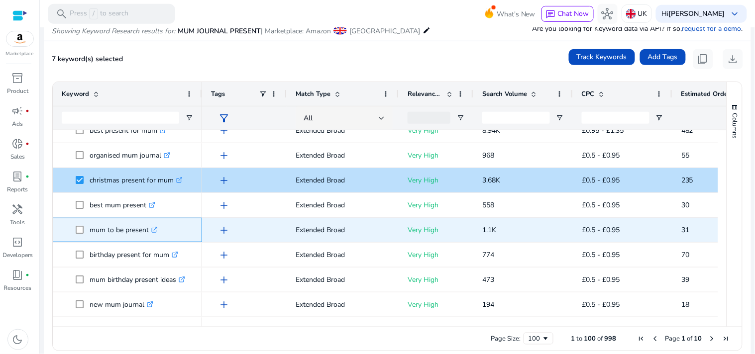
click at [84, 229] on span at bounding box center [83, 230] width 14 height 20
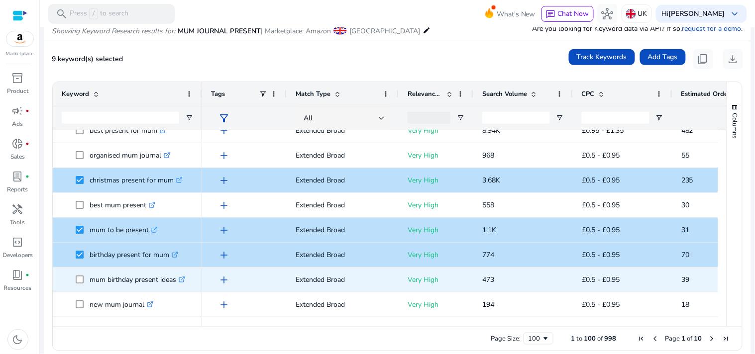
click at [79, 284] on span at bounding box center [83, 280] width 14 height 20
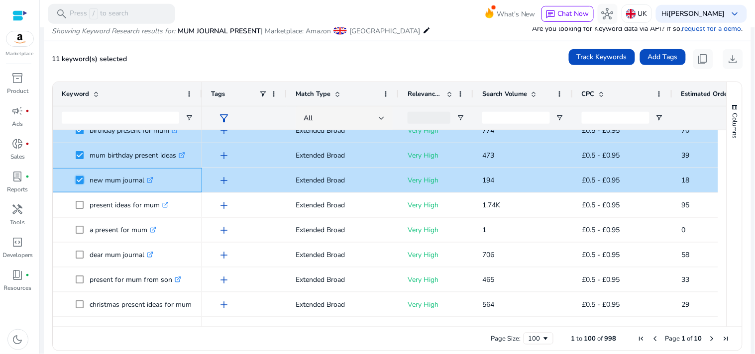
scroll to position [307, 0]
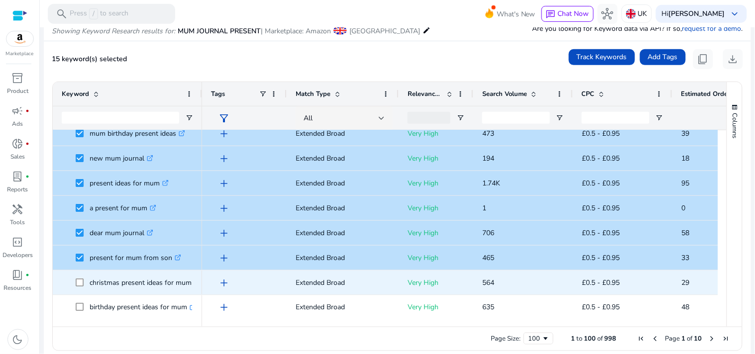
click at [84, 275] on span at bounding box center [83, 283] width 14 height 20
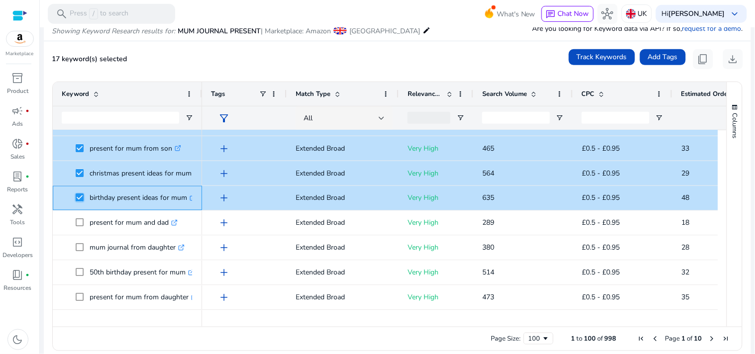
scroll to position [0, 0]
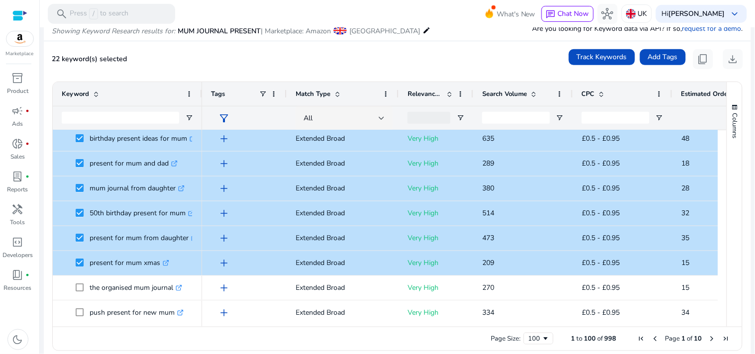
drag, startPoint x: 722, startPoint y: 172, endPoint x: 722, endPoint y: 181, distance: 9.5
click at [722, 181] on div "Keyword Tags Match Type 30" at bounding box center [397, 204] width 689 height 245
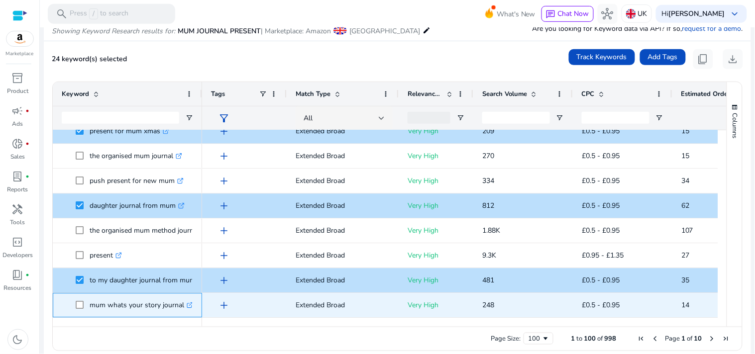
click at [80, 300] on span at bounding box center [83, 305] width 14 height 20
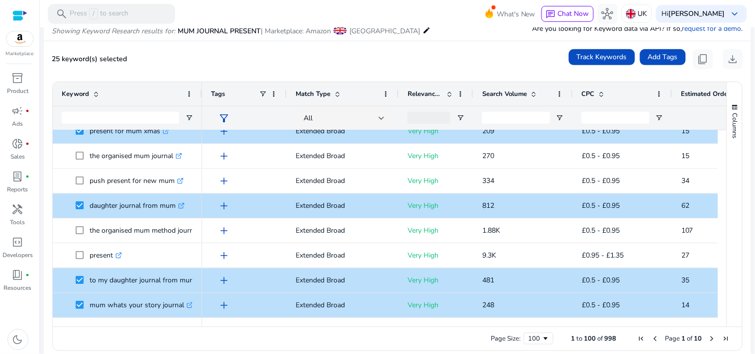
drag, startPoint x: 201, startPoint y: 93, endPoint x: 192, endPoint y: 87, distance: 10.6
click at [190, 89] on div "Keyword" at bounding box center [127, 94] width 149 height 24
drag, startPoint x: 200, startPoint y: 105, endPoint x: 191, endPoint y: 104, distance: 10.0
click at [191, 104] on div "Keyword" at bounding box center [127, 94] width 149 height 24
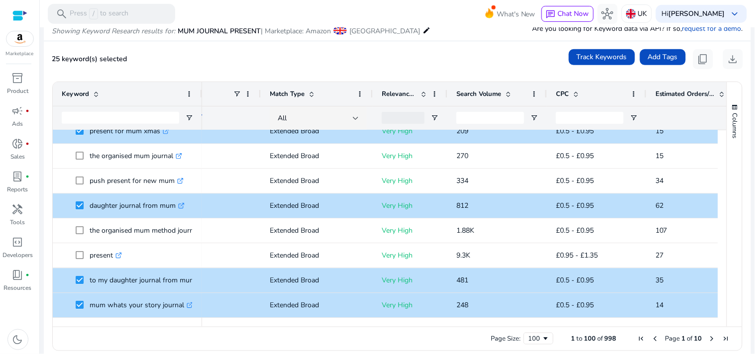
scroll to position [0, 33]
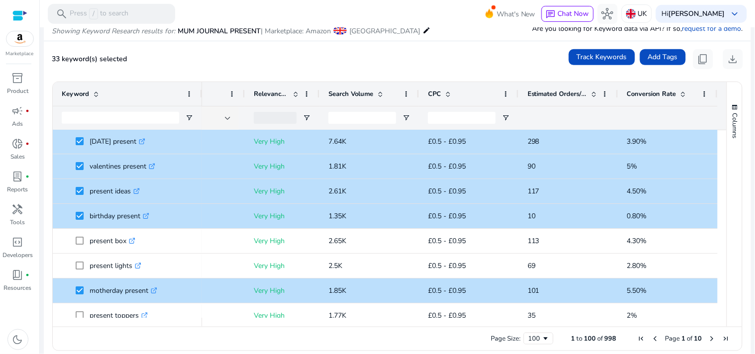
drag, startPoint x: 722, startPoint y: 206, endPoint x: 722, endPoint y: 217, distance: 10.9
click at [726, 217] on div "Columns Keyword Column Labels Drag here to set column labels" at bounding box center [733, 204] width 15 height 245
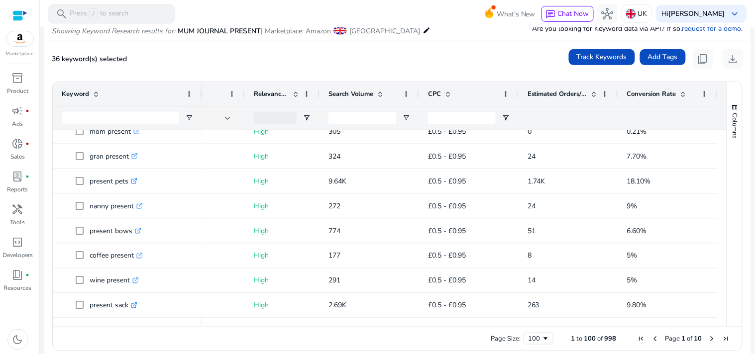
click at [712, 340] on span "Next Page" at bounding box center [712, 339] width 8 height 8
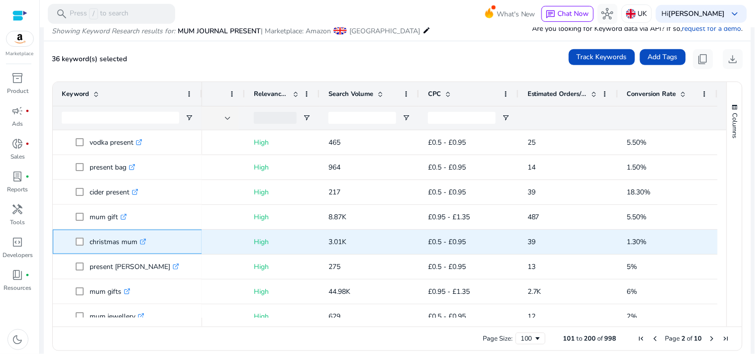
click at [81, 247] on span at bounding box center [83, 242] width 14 height 20
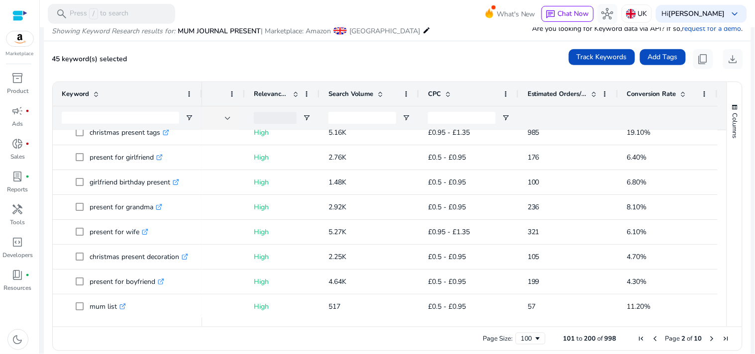
drag, startPoint x: 718, startPoint y: 205, endPoint x: 718, endPoint y: 227, distance: 21.4
drag, startPoint x: 718, startPoint y: 209, endPoint x: 715, endPoint y: 217, distance: 9.0
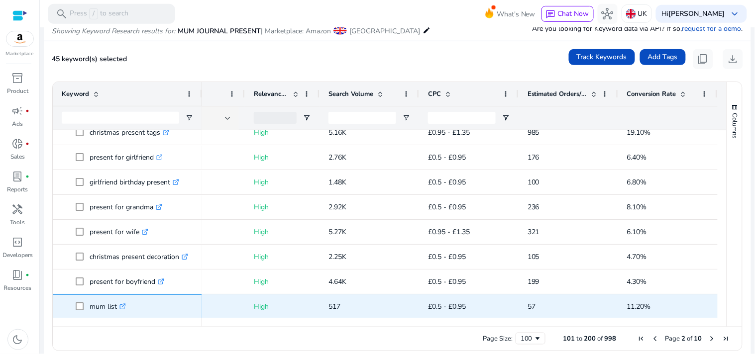
click at [122, 307] on icon ".st0{fill:#2c8af8}" at bounding box center [122, 306] width 6 height 6
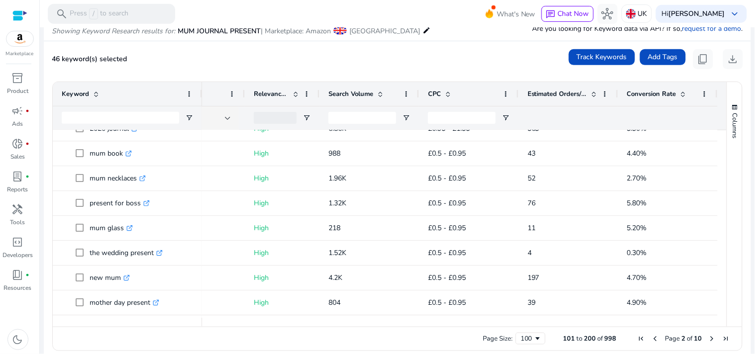
scroll to position [1574, 0]
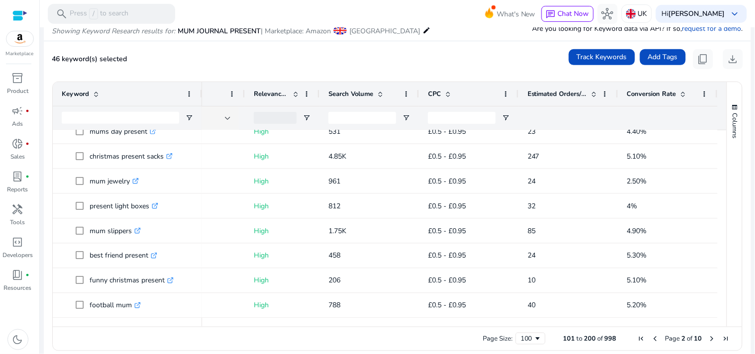
click at [708, 336] on span "Next Page" at bounding box center [712, 339] width 8 height 8
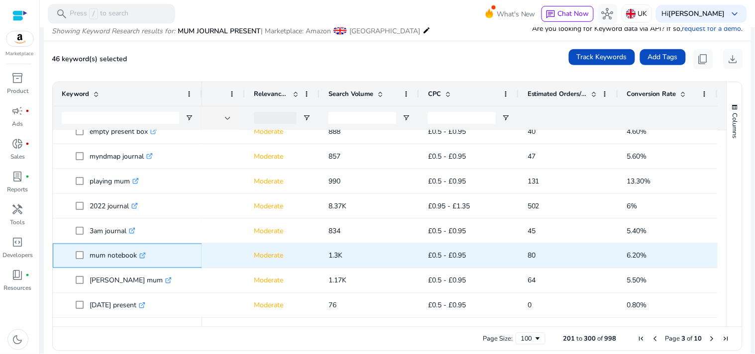
click at [146, 256] on icon ".st0{fill:#2c8af8}" at bounding box center [142, 256] width 6 height 6
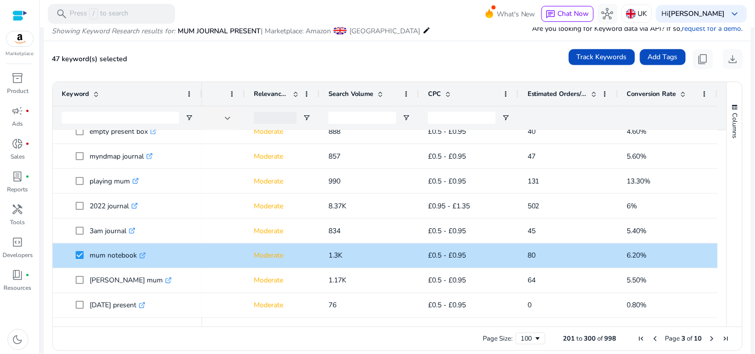
click at [709, 338] on span "Next Page" at bounding box center [712, 339] width 8 height 8
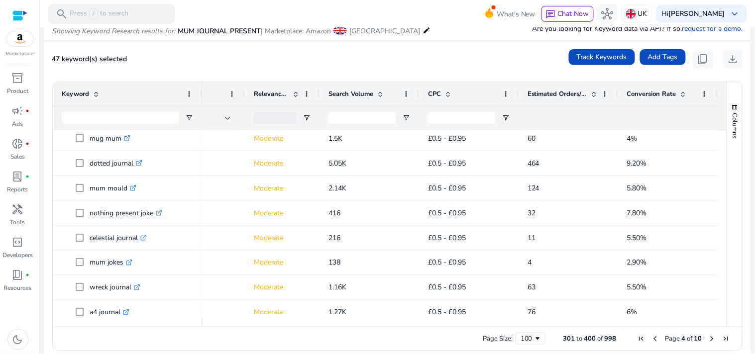
scroll to position [2299, 0]
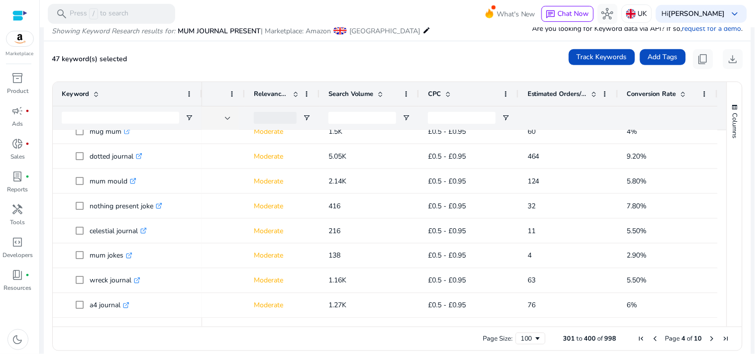
click at [709, 336] on span "Next Page" at bounding box center [712, 339] width 8 height 8
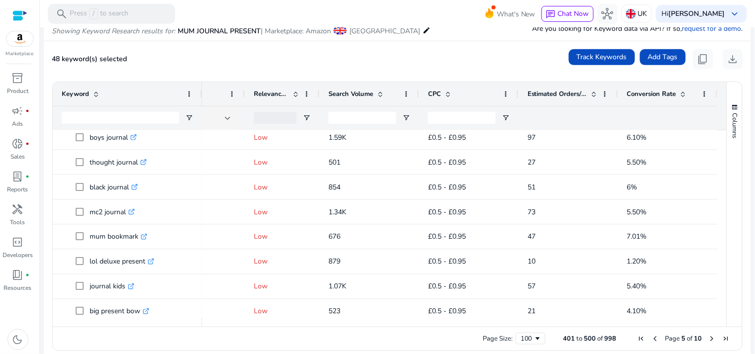
drag, startPoint x: 723, startPoint y: 238, endPoint x: 724, endPoint y: 247, distance: 9.0
click at [727, 247] on div "Columns" at bounding box center [734, 204] width 15 height 245
drag, startPoint x: 724, startPoint y: 241, endPoint x: 723, endPoint y: 246, distance: 5.0
click at [727, 251] on div "Columns" at bounding box center [734, 204] width 15 height 245
drag, startPoint x: 723, startPoint y: 242, endPoint x: 720, endPoint y: 251, distance: 9.8
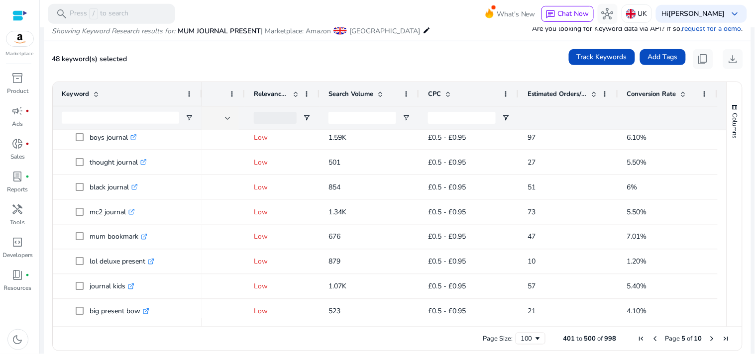
click at [720, 251] on div "Keyword Tags Match Type 69" at bounding box center [397, 204] width 689 height 245
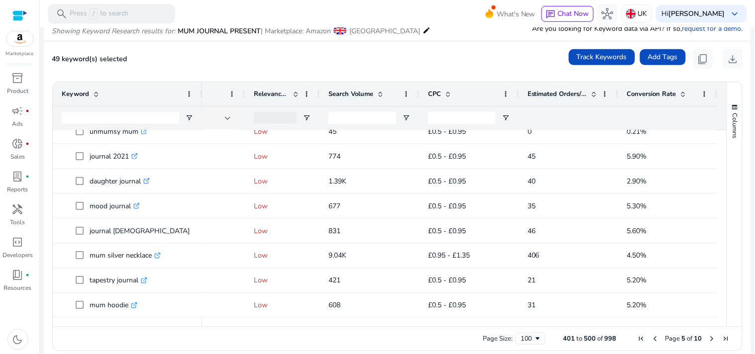
click at [708, 341] on span "Next Page" at bounding box center [712, 339] width 8 height 8
click at [711, 339] on span "Next Page" at bounding box center [712, 339] width 8 height 8
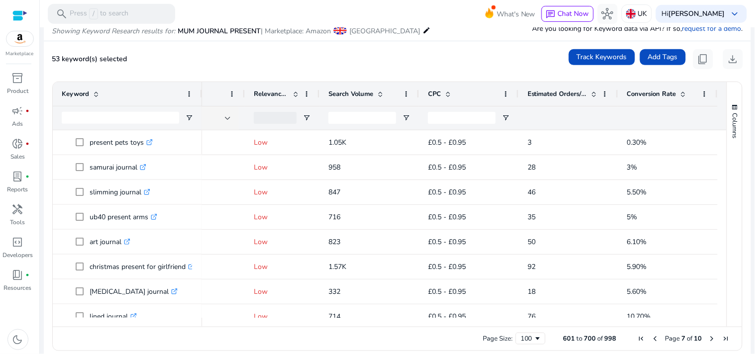
drag, startPoint x: 722, startPoint y: 140, endPoint x: 722, endPoint y: 153, distance: 13.4
click at [726, 153] on div "Columns Keyword Column Labels Drag here to set column labels" at bounding box center [733, 204] width 15 height 245
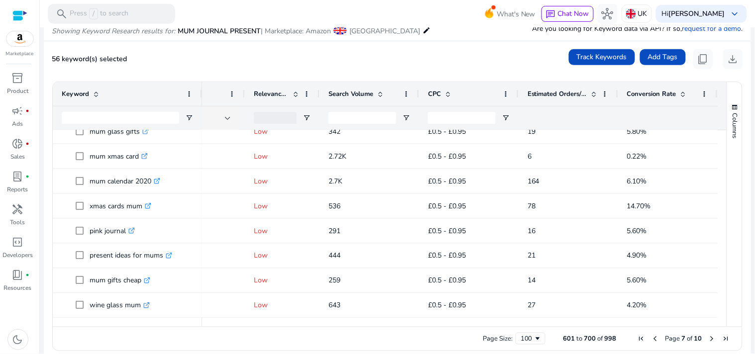
click at [708, 339] on span "Next Page" at bounding box center [712, 339] width 8 height 8
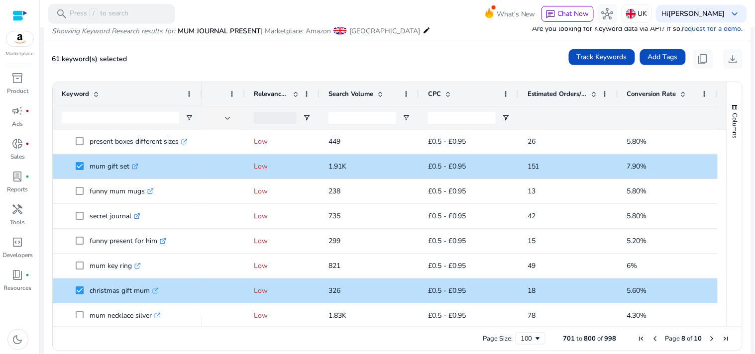
drag, startPoint x: 722, startPoint y: 185, endPoint x: 729, endPoint y: 184, distance: 6.5
click at [726, 195] on div "Columns Keyword Column Labels Drag here to set column labels" at bounding box center [733, 204] width 15 height 245
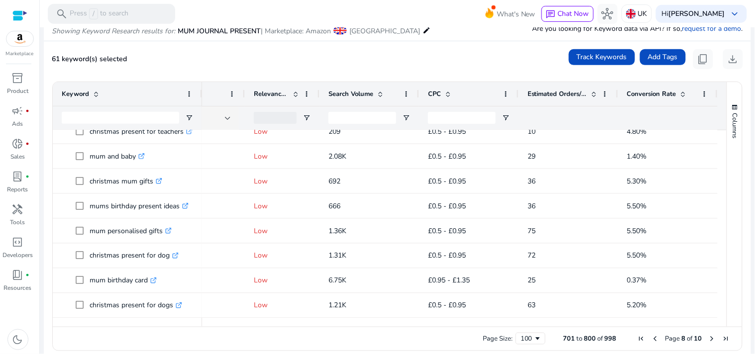
click at [708, 339] on span "Next Page" at bounding box center [712, 339] width 8 height 8
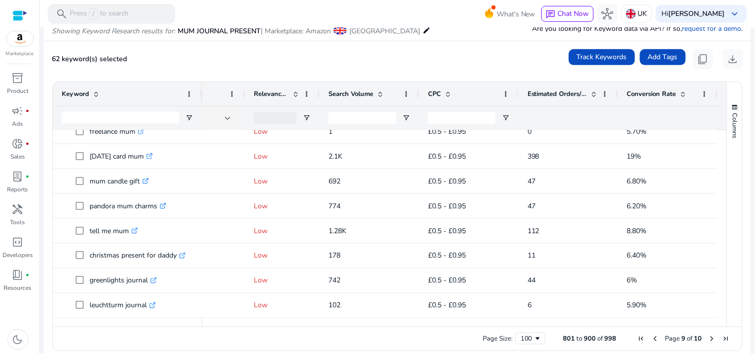
click at [710, 336] on span "Next Page" at bounding box center [712, 339] width 8 height 8
click at [717, 329] on div "Page Size: 100 901 to 998 of 998 Page 10 of 10" at bounding box center [397, 339] width 689 height 24
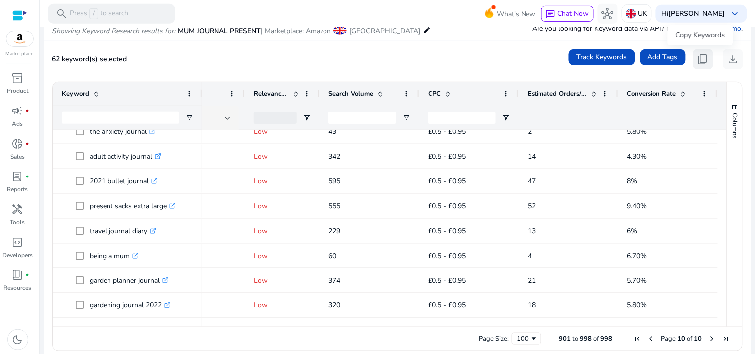
click at [697, 60] on span "content_copy" at bounding box center [703, 59] width 12 height 12
